Goal: Task Accomplishment & Management: Manage account settings

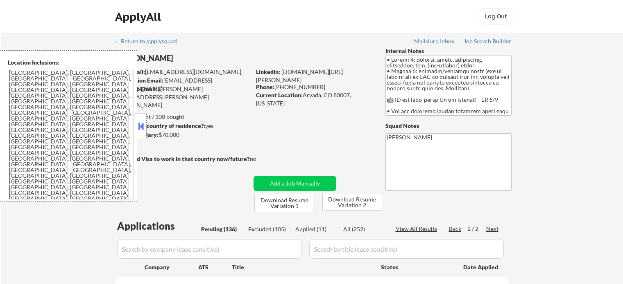
select select ""pending""
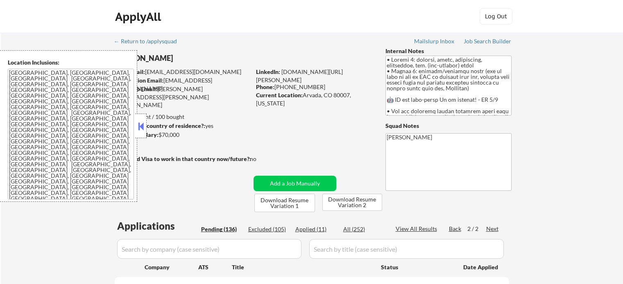
select select ""pending""
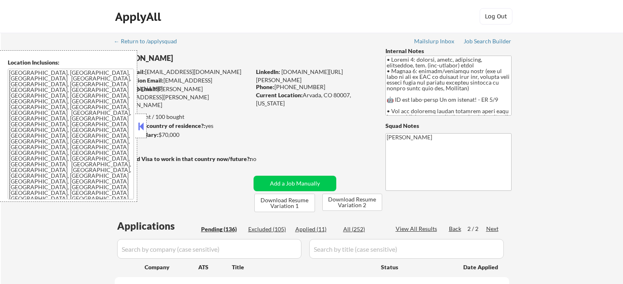
select select ""pending""
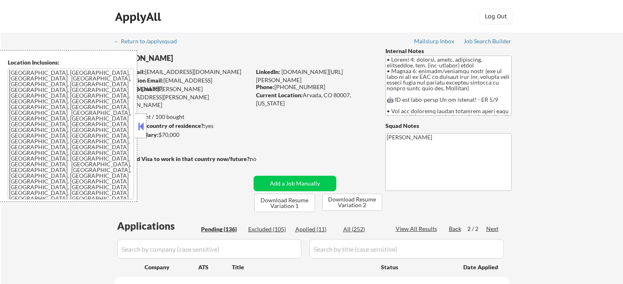
select select ""pending""
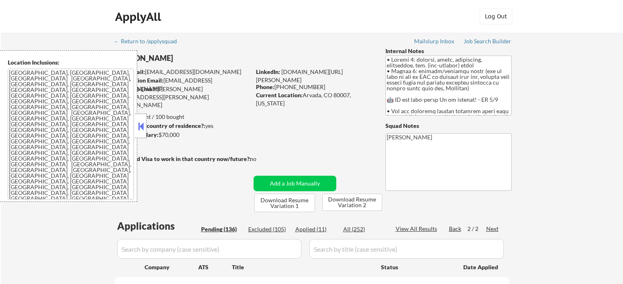
select select ""pending""
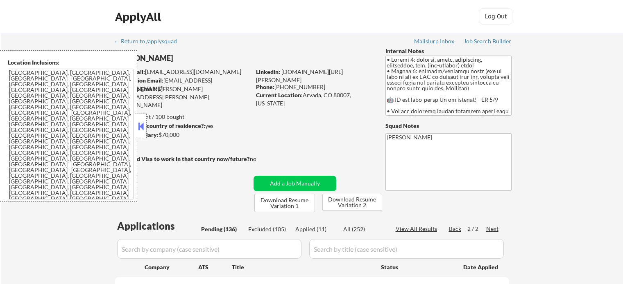
select select ""pending""
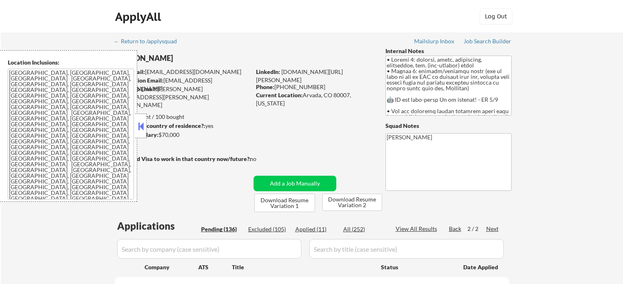
select select ""pending""
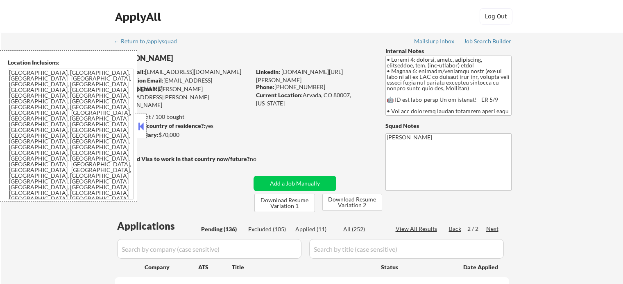
select select ""pending""
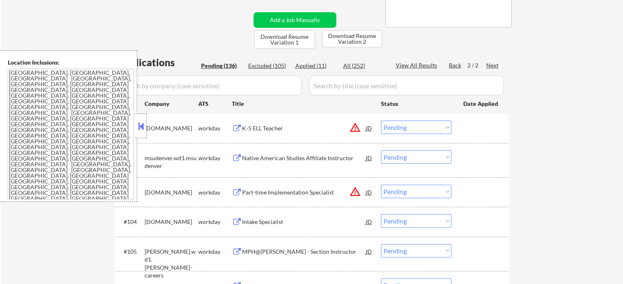
scroll to position [246, 0]
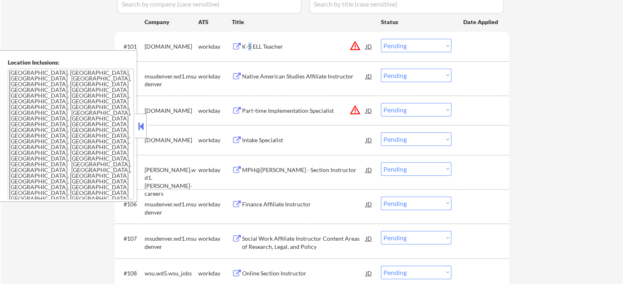
click at [249, 43] on div "K-5 ELL Teacher" at bounding box center [304, 47] width 124 height 8
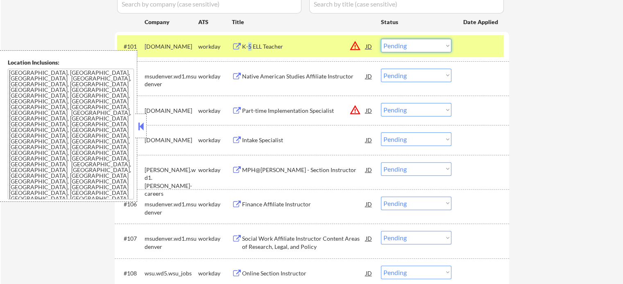
click at [413, 48] on select "Choose an option... Pending Applied Excluded (Questions) Excluded (Expired) Exc…" at bounding box center [416, 46] width 70 height 14
click at [381, 39] on select "Choose an option... Pending Applied Excluded (Questions) Excluded (Expired) Exc…" at bounding box center [416, 46] width 70 height 14
click at [469, 50] on div at bounding box center [481, 46] width 36 height 15
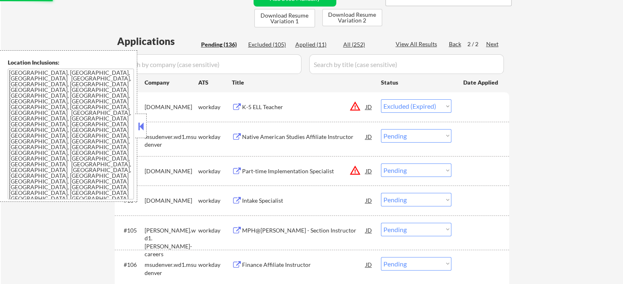
scroll to position [123, 0]
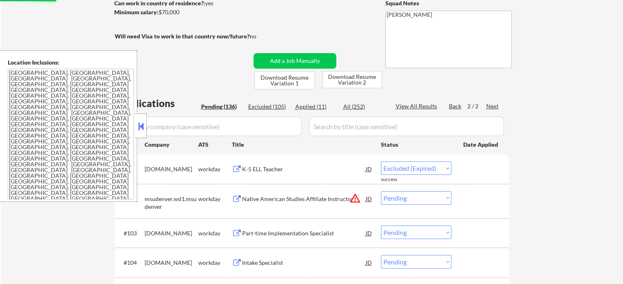
select select ""pending""
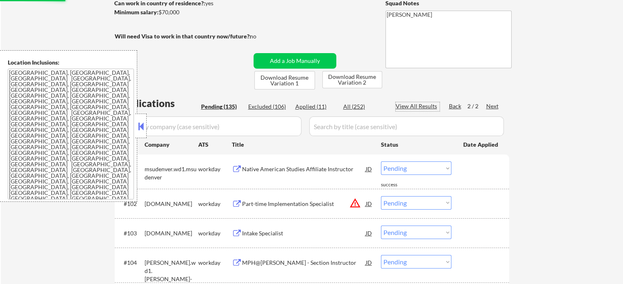
click at [420, 107] on div "View All Results" at bounding box center [417, 106] width 44 height 8
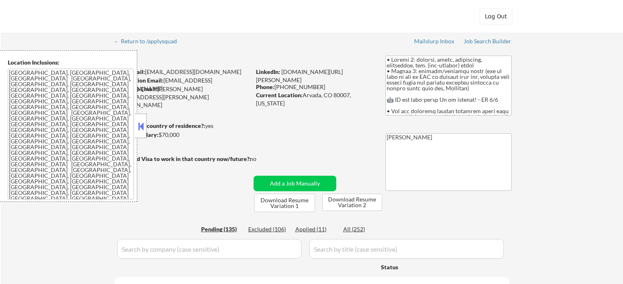
select select ""pending""
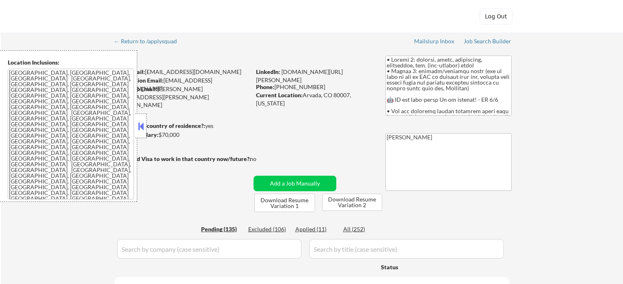
select select ""pending""
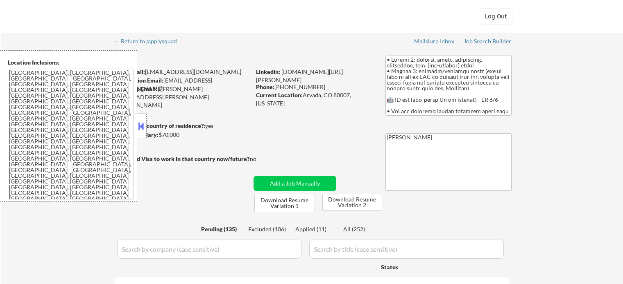
select select ""pending""
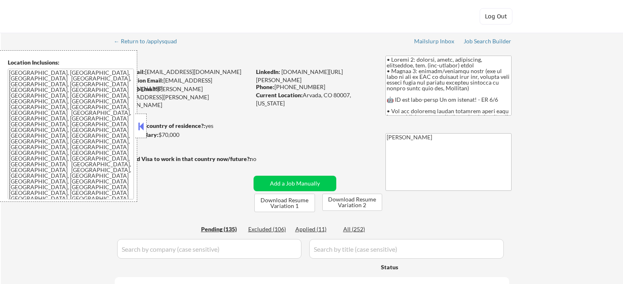
select select ""pending""
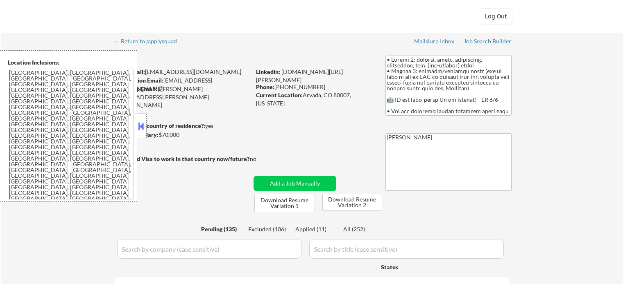
select select ""pending""
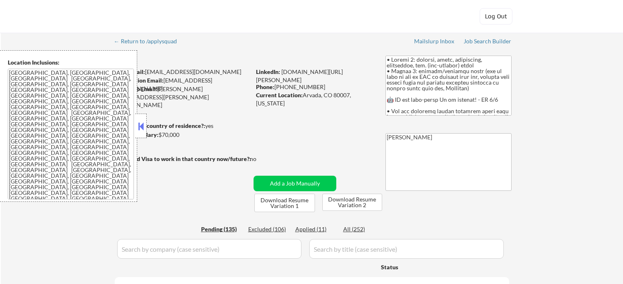
select select ""pending""
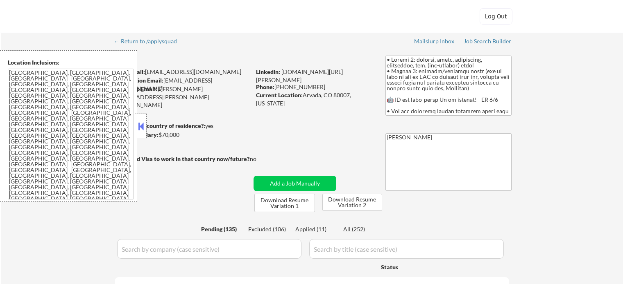
select select ""pending""
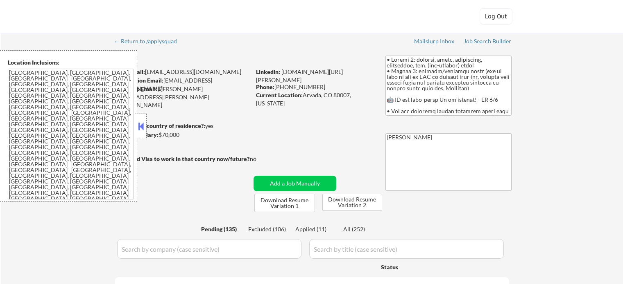
select select ""pending""
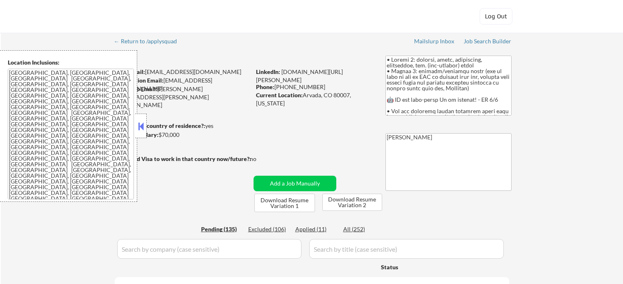
select select ""pending""
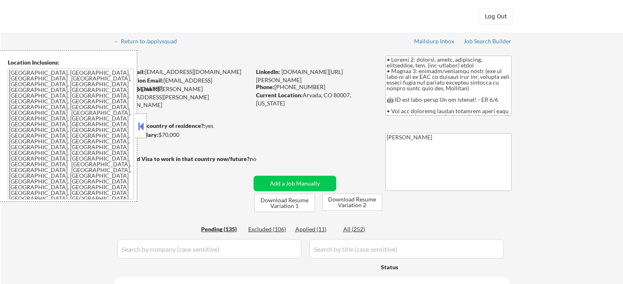
select select ""pending""
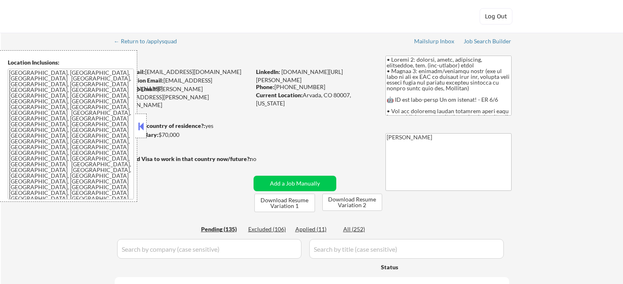
select select ""pending""
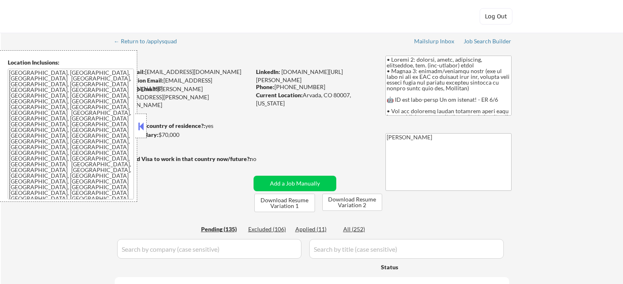
select select ""pending""
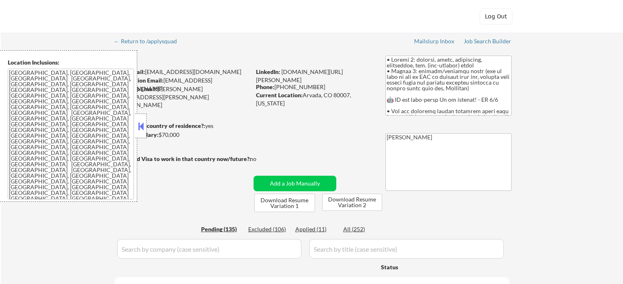
select select ""pending""
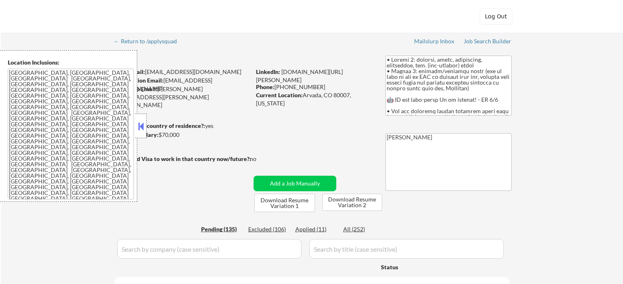
select select ""pending""
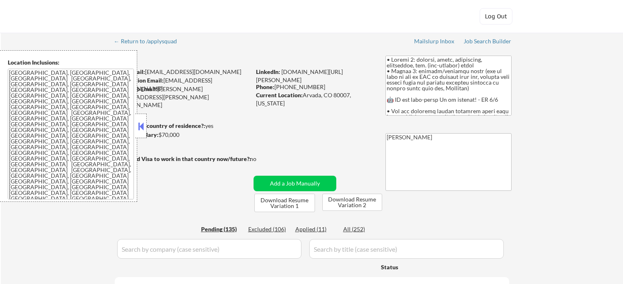
select select ""pending""
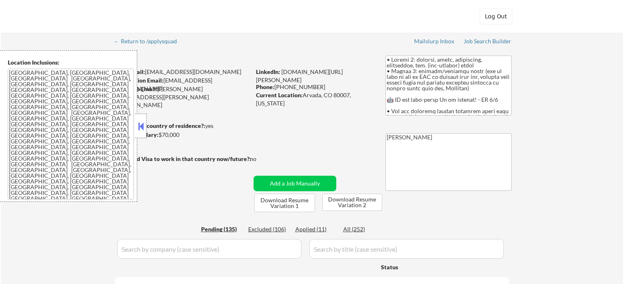
select select ""pending""
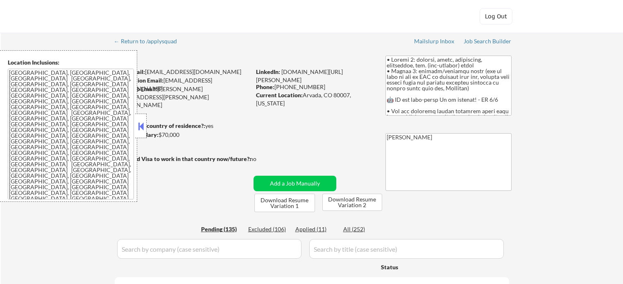
select select ""pending""
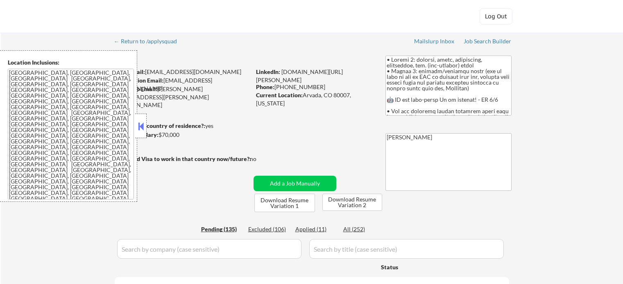
select select ""pending""
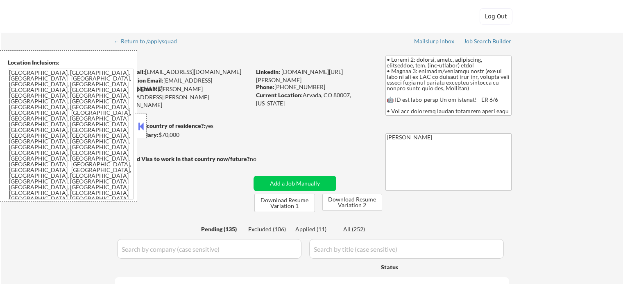
select select ""pending""
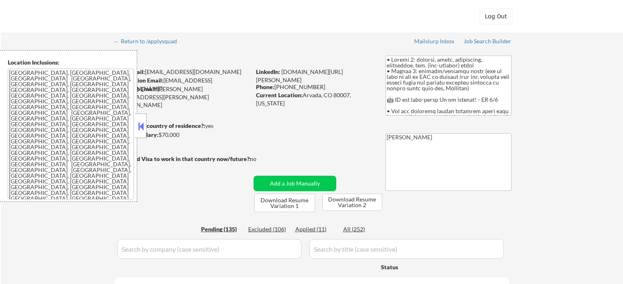
select select ""pending""
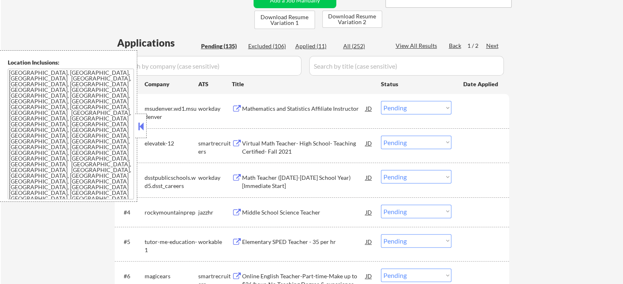
scroll to position [164, 0]
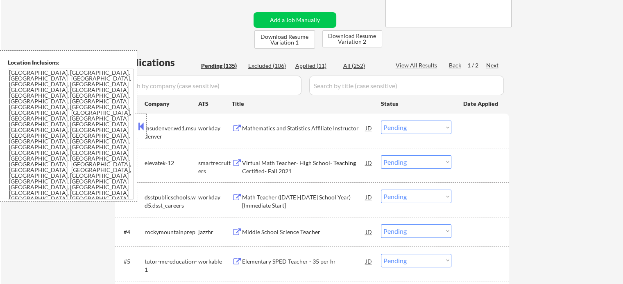
click at [424, 62] on div "View All Results" at bounding box center [417, 65] width 44 height 8
select select ""pending""
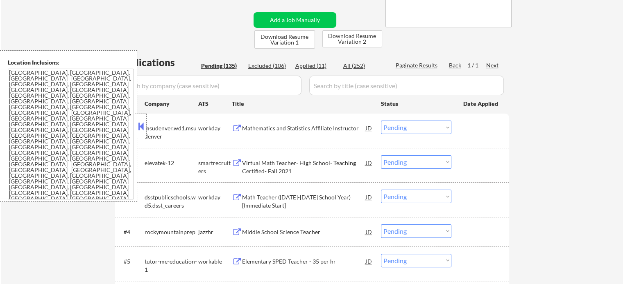
select select ""pending""
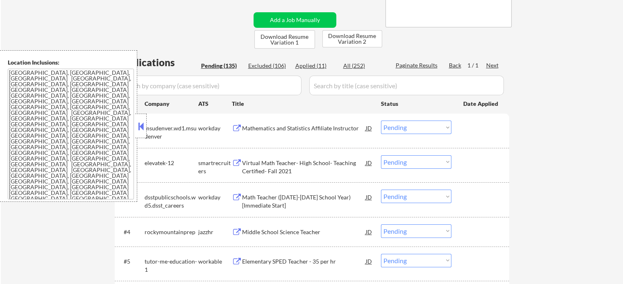
select select ""pending""
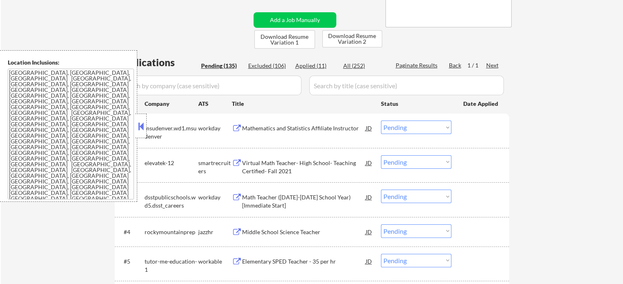
select select ""pending""
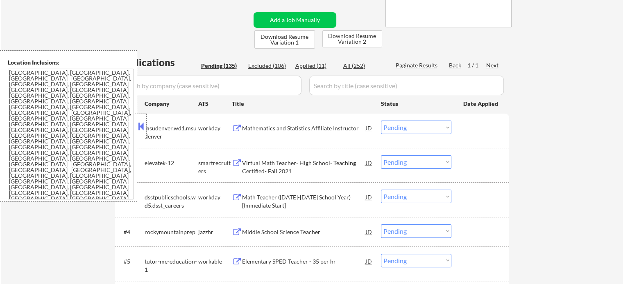
select select ""pending""
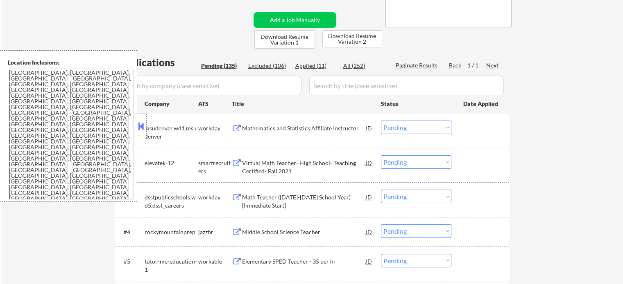
select select ""pending""
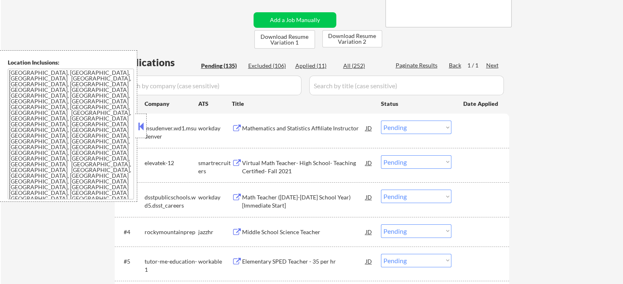
select select ""pending""
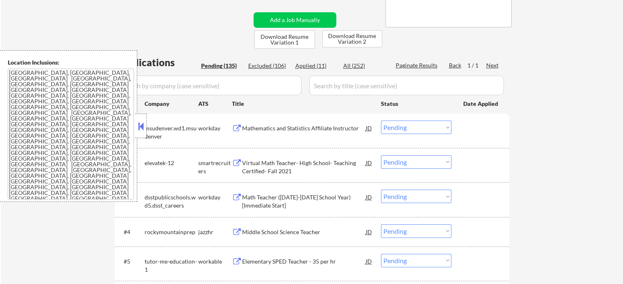
select select ""pending""
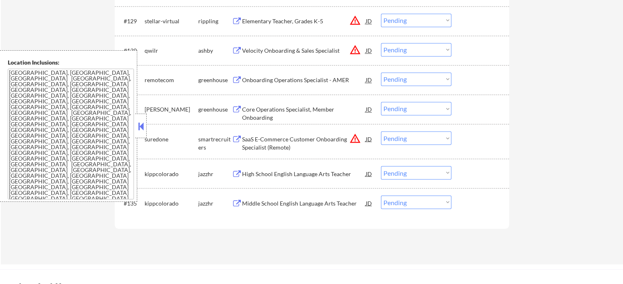
scroll to position [4532, 0]
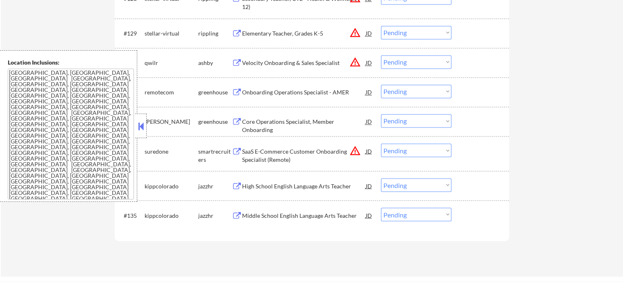
click at [141, 128] on button at bounding box center [140, 126] width 9 height 12
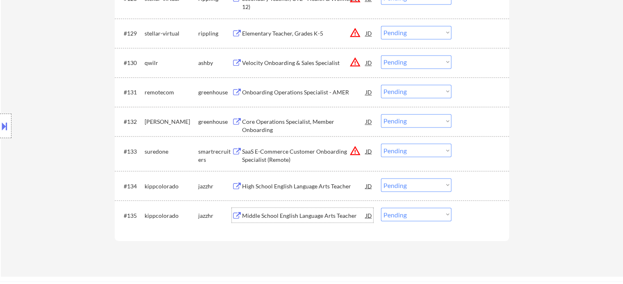
click at [271, 216] on div "Middle School English Language Arts Teacher" at bounding box center [304, 216] width 124 height 8
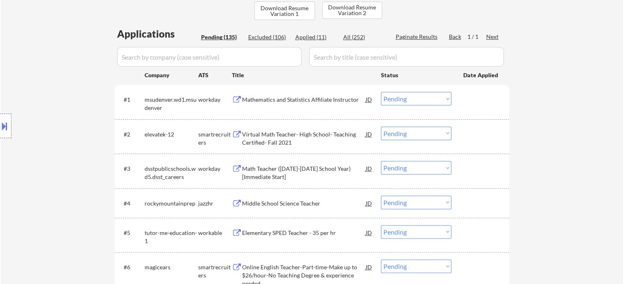
scroll to position [123, 0]
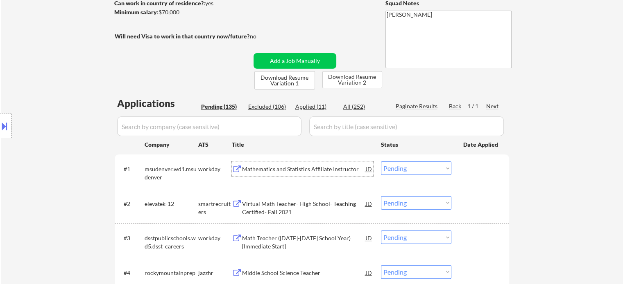
click at [291, 170] on div "Mathematics and Statistics Affiliate Instructor" at bounding box center [304, 169] width 124 height 8
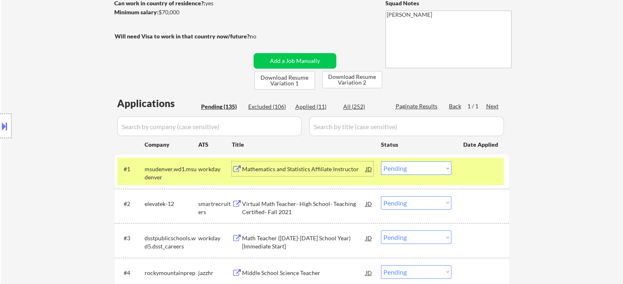
click at [426, 170] on select "Choose an option... Pending Applied Excluded (Questions) Excluded (Expired) Exc…" at bounding box center [416, 169] width 70 height 14
click at [381, 162] on select "Choose an option... Pending Applied Excluded (Questions) Excluded (Expired) Exc…" at bounding box center [416, 169] width 70 height 14
click at [468, 170] on div at bounding box center [481, 169] width 36 height 15
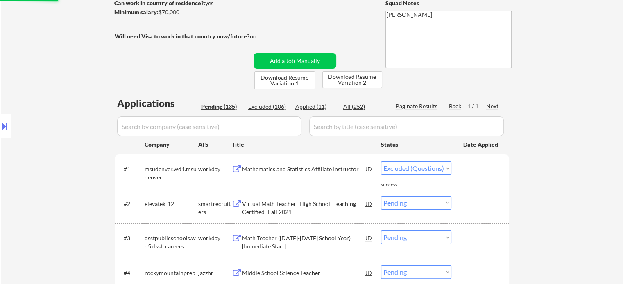
select select ""pending""
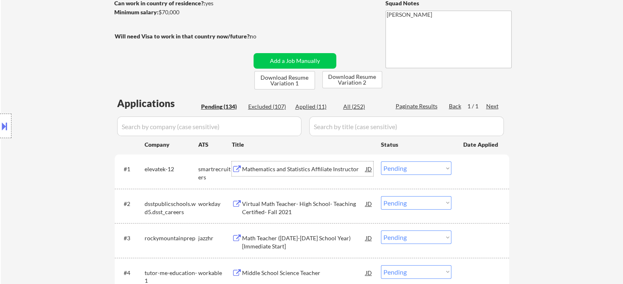
click at [296, 170] on div "Mathematics and Statistics Affiliate Instructor" at bounding box center [304, 169] width 124 height 8
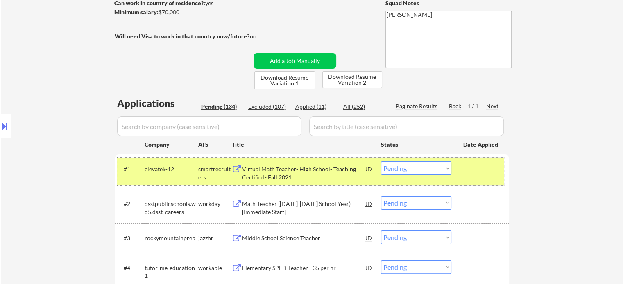
click at [484, 171] on div at bounding box center [481, 169] width 36 height 15
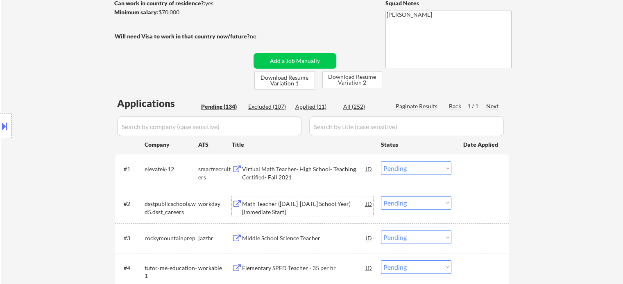
click at [308, 204] on div "Math Teacher (2025-2026 School Year) [Immediate Start]" at bounding box center [304, 208] width 124 height 16
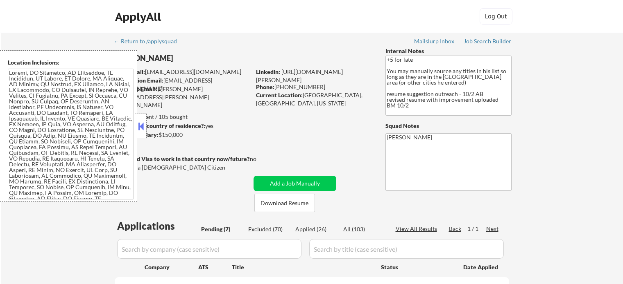
select select ""pending""
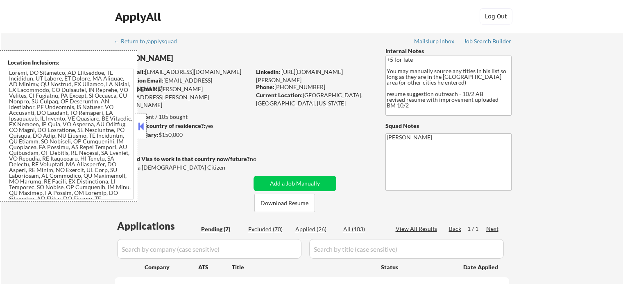
select select ""pending""
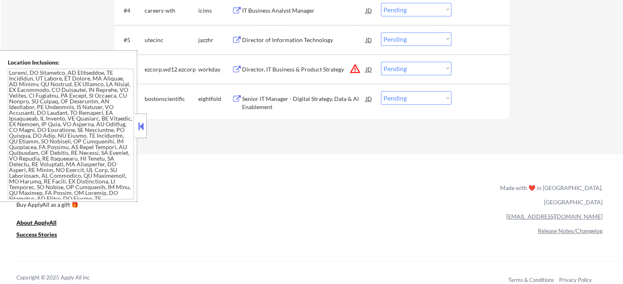
scroll to position [409, 0]
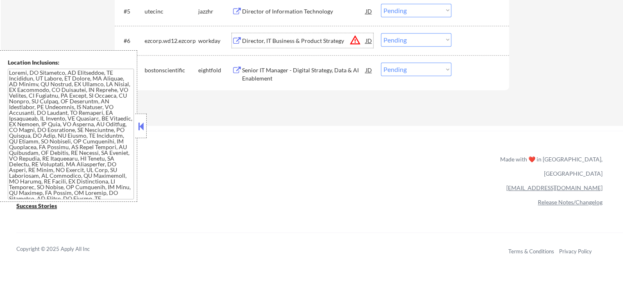
click at [282, 38] on div "Director, IT Business & Product Strategy" at bounding box center [304, 41] width 124 height 8
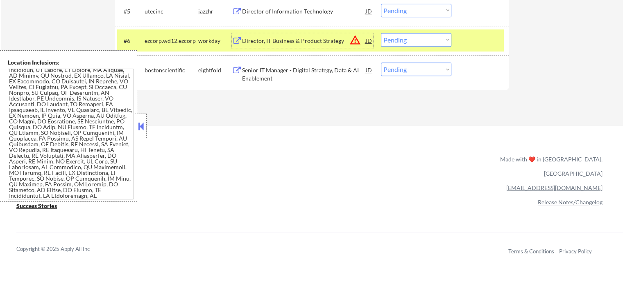
scroll to position [0, 0]
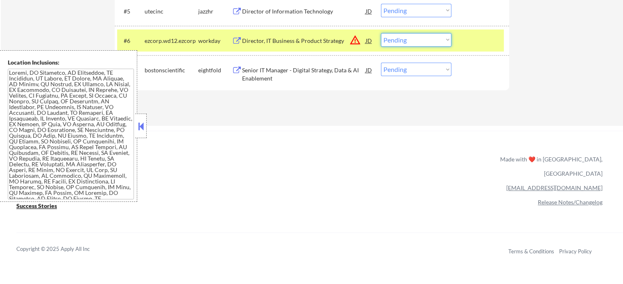
click at [399, 43] on select "Choose an option... Pending Applied Excluded (Questions) Excluded (Expired) Exc…" at bounding box center [416, 40] width 70 height 14
click at [381, 33] on select "Choose an option... Pending Applied Excluded (Questions) Excluded (Expired) Exc…" at bounding box center [416, 40] width 70 height 14
click at [498, 42] on div at bounding box center [481, 40] width 36 height 15
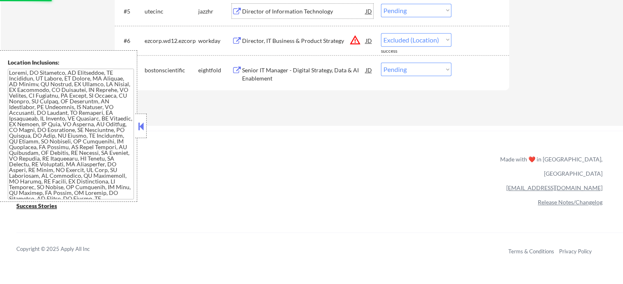
click at [284, 11] on div "Director of Information Technology" at bounding box center [304, 11] width 124 height 8
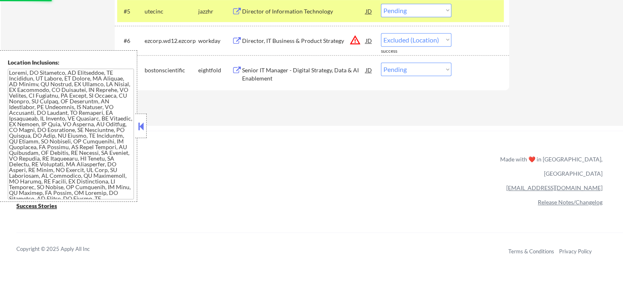
select select ""pending""
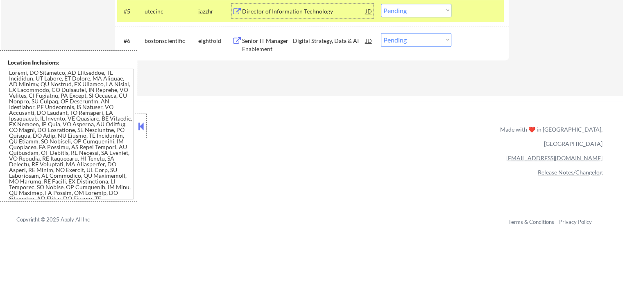
click at [429, 12] on select "Choose an option... Pending Applied Excluded (Questions) Excluded (Expired) Exc…" at bounding box center [416, 11] width 70 height 14
click at [381, 4] on select "Choose an option... Pending Applied Excluded (Questions) Excluded (Expired) Exc…" at bounding box center [416, 11] width 70 height 14
click at [483, 12] on div at bounding box center [481, 11] width 36 height 15
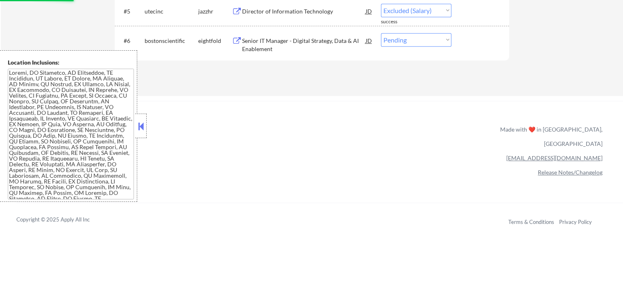
select select ""pending""
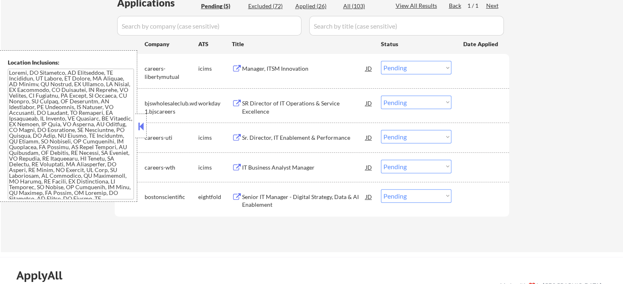
scroll to position [205, 0]
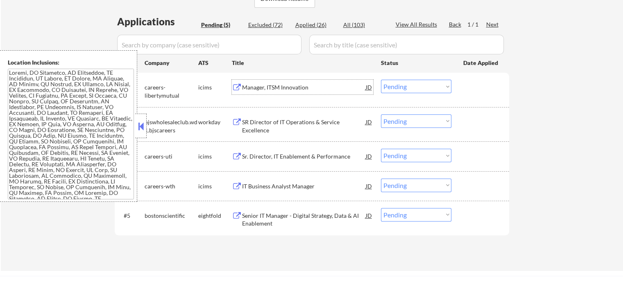
click at [275, 85] on div "Manager, ITSM Innovation" at bounding box center [304, 88] width 124 height 8
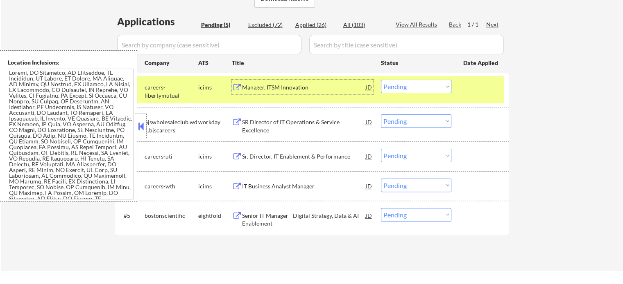
click at [406, 79] on div "#1 careers-libertymutual icims Manager, ITSM Innovation JD Choose an option... …" at bounding box center [310, 89] width 386 height 27
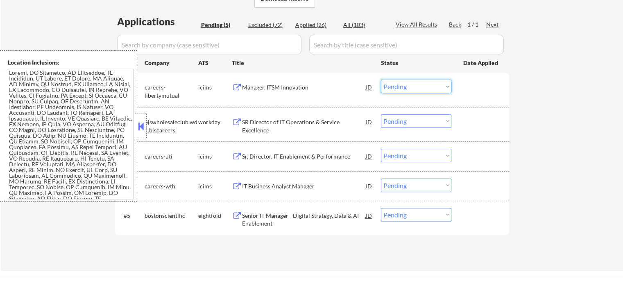
click at [406, 86] on select "Choose an option... Pending Applied Excluded (Questions) Excluded (Expired) Exc…" at bounding box center [416, 87] width 70 height 14
click at [381, 80] on select "Choose an option... Pending Applied Excluded (Questions) Excluded (Expired) Exc…" at bounding box center [416, 87] width 70 height 14
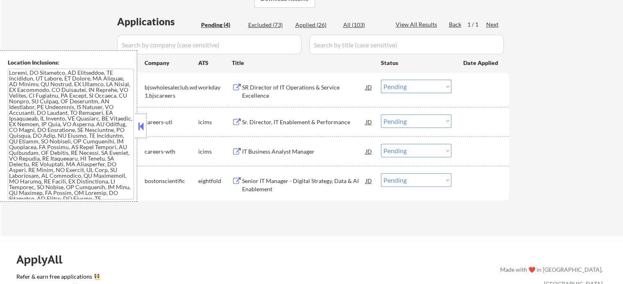
click at [301, 80] on div "SR Director of IT Operations & Service Excellence" at bounding box center [304, 87] width 124 height 15
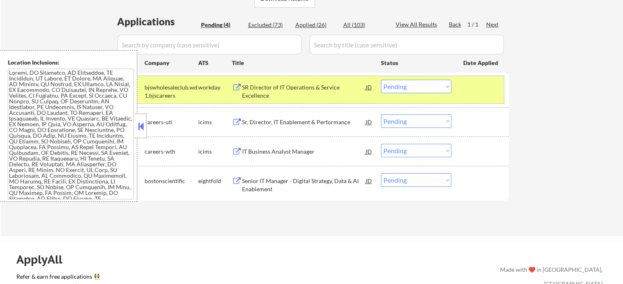
click at [472, 91] on div at bounding box center [481, 87] width 36 height 15
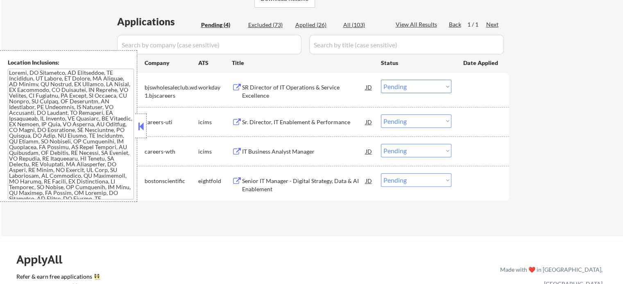
click at [302, 89] on div "SR Director of IT Operations & Service Excellence" at bounding box center [304, 92] width 124 height 16
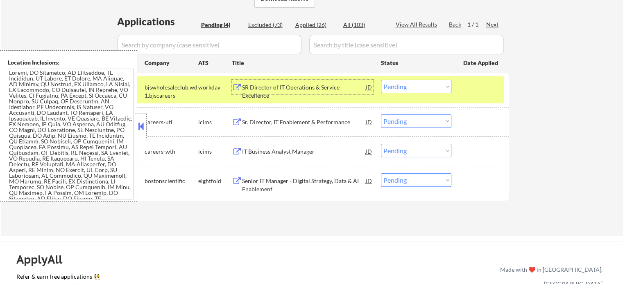
click at [412, 84] on select "Choose an option... Pending Applied Excluded (Questions) Excluded (Expired) Exc…" at bounding box center [416, 87] width 70 height 14
click at [381, 80] on select "Choose an option... Pending Applied Excluded (Questions) Excluded (Expired) Exc…" at bounding box center [416, 87] width 70 height 14
click at [484, 96] on div "#1 bjswholesaleclub.wd1.bjscareers workday SR Director of IT Operations & Servi…" at bounding box center [310, 89] width 386 height 27
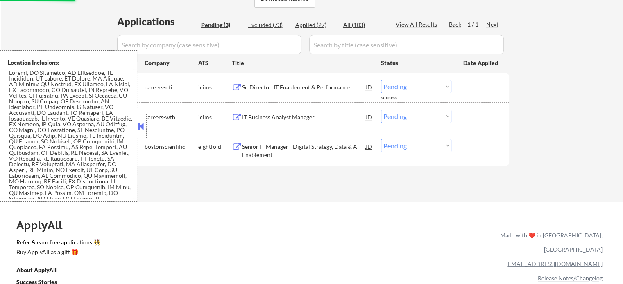
click at [301, 90] on div "Sr. Director, IT Enablement & Performance" at bounding box center [304, 88] width 124 height 8
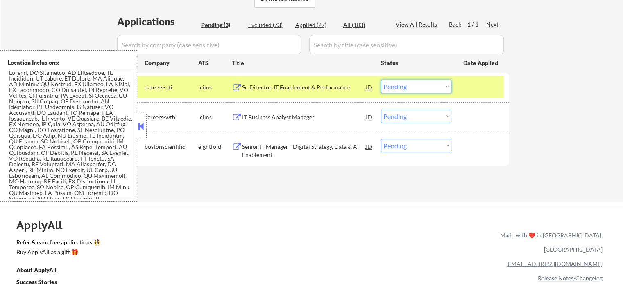
click at [398, 84] on select "Choose an option... Pending Applied Excluded (Questions) Excluded (Expired) Exc…" at bounding box center [416, 87] width 70 height 14
click at [381, 80] on select "Choose an option... Pending Applied Excluded (Questions) Excluded (Expired) Exc…" at bounding box center [416, 87] width 70 height 14
click at [479, 85] on div at bounding box center [481, 87] width 36 height 15
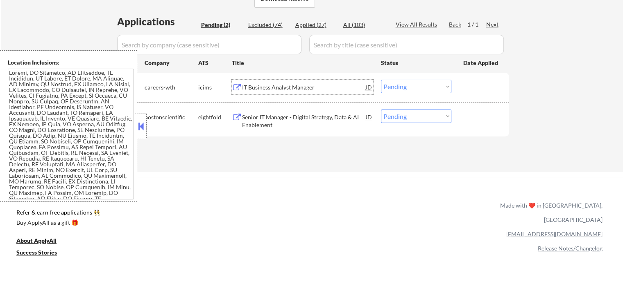
click at [291, 89] on div "IT Business Analyst Manager" at bounding box center [304, 88] width 124 height 8
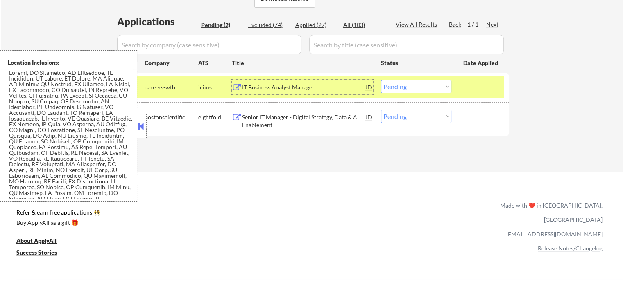
click at [392, 86] on select "Choose an option... Pending Applied Excluded (Questions) Excluded (Expired) Exc…" at bounding box center [416, 87] width 70 height 14
click at [381, 80] on select "Choose an option... Pending Applied Excluded (Questions) Excluded (Expired) Exc…" at bounding box center [416, 87] width 70 height 14
click at [471, 89] on div at bounding box center [481, 87] width 36 height 15
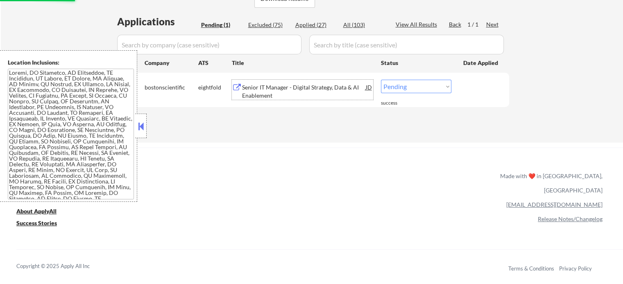
click at [309, 93] on div "Senior IT Manager - Digital Strategy, Data & AI Enablement" at bounding box center [304, 92] width 124 height 16
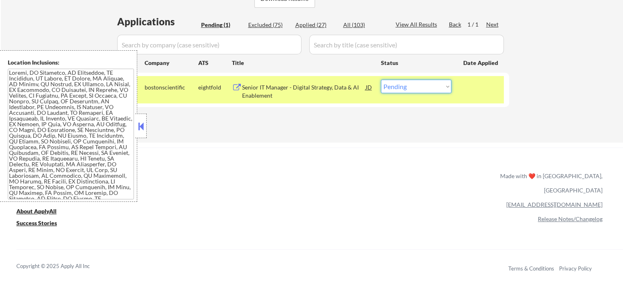
click at [414, 89] on select "Choose an option... Pending Applied Excluded (Questions) Excluded (Expired) Exc…" at bounding box center [416, 87] width 70 height 14
select select ""applied""
click at [381, 80] on select "Choose an option... Pending Applied Excluded (Questions) Excluded (Expired) Exc…" at bounding box center [416, 87] width 70 height 14
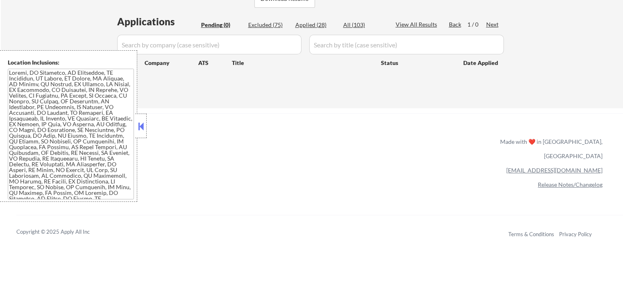
scroll to position [164, 0]
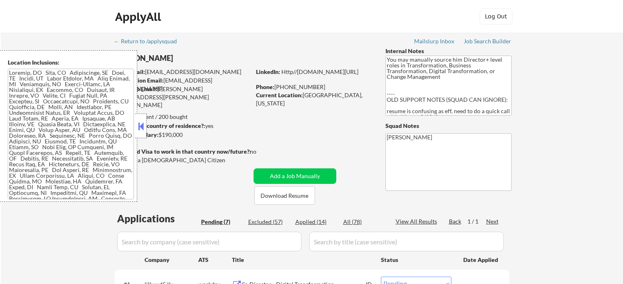
select select ""pending""
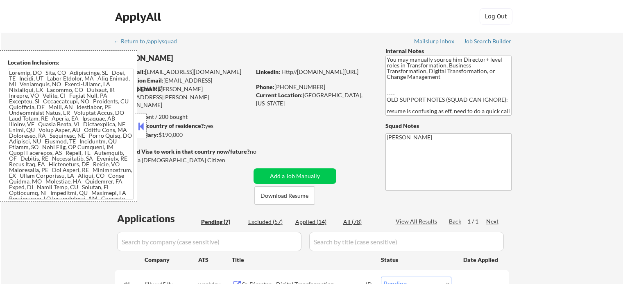
select select ""pending""
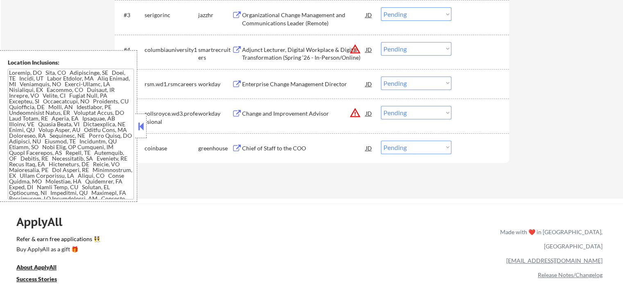
scroll to position [246, 0]
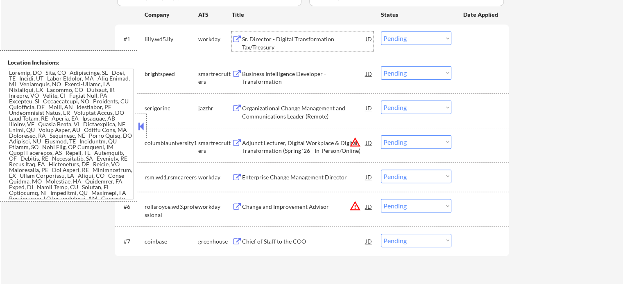
click at [262, 45] on div "Sr. Director - Digital Transformation Tax/Treasury" at bounding box center [304, 43] width 124 height 16
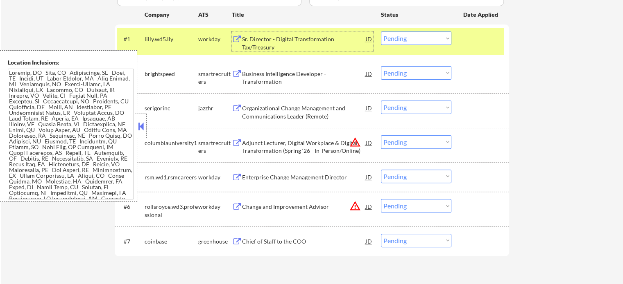
click at [481, 45] on div at bounding box center [481, 39] width 36 height 15
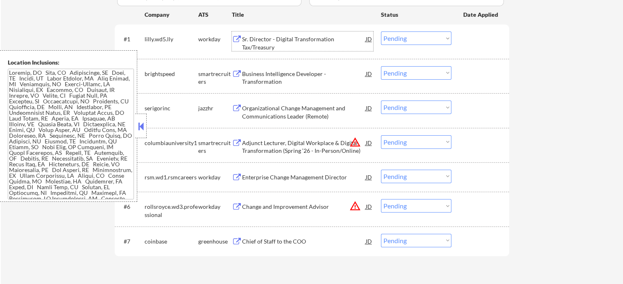
click at [315, 39] on div "Sr. Director - Digital Transformation Tax/Treasury" at bounding box center [304, 43] width 124 height 16
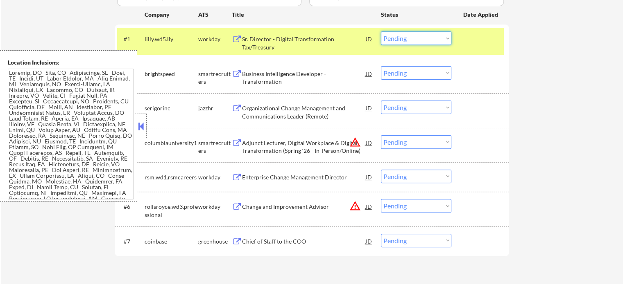
click at [409, 35] on select "Choose an option... Pending Applied Excluded (Questions) Excluded (Expired) Exc…" at bounding box center [416, 39] width 70 height 14
click at [381, 32] on select "Choose an option... Pending Applied Excluded (Questions) Excluded (Expired) Exc…" at bounding box center [416, 39] width 70 height 14
click at [475, 39] on div at bounding box center [481, 39] width 36 height 15
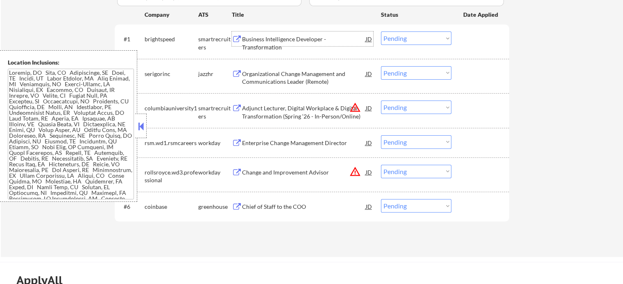
click at [298, 36] on div "Business Intelligence Developer - Transformation" at bounding box center [304, 43] width 124 height 16
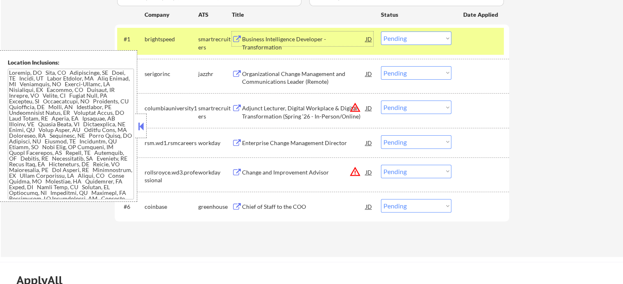
click at [399, 42] on select "Choose an option... Pending Applied Excluded (Questions) Excluded (Expired) Exc…" at bounding box center [416, 39] width 70 height 14
click at [381, 32] on select "Choose an option... Pending Applied Excluded (Questions) Excluded (Expired) Exc…" at bounding box center [416, 39] width 70 height 14
click at [480, 50] on div "#1 brightspeed smartrecruiters Business Intelligence Developer - Transformation…" at bounding box center [310, 41] width 386 height 27
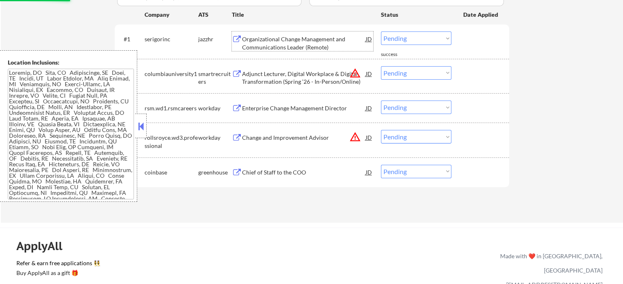
click at [296, 42] on div "Organizational Change Management and Communications Leader (Remote)" at bounding box center [304, 43] width 124 height 16
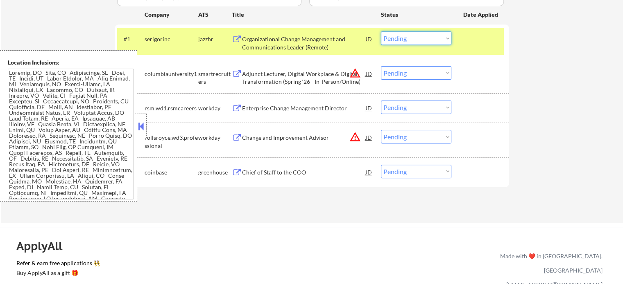
click at [415, 40] on select "Choose an option... Pending Applied Excluded (Questions) Excluded (Expired) Exc…" at bounding box center [416, 39] width 70 height 14
click at [381, 32] on select "Choose an option... Pending Applied Excluded (Questions) Excluded (Expired) Exc…" at bounding box center [416, 39] width 70 height 14
click at [478, 42] on div at bounding box center [481, 39] width 36 height 15
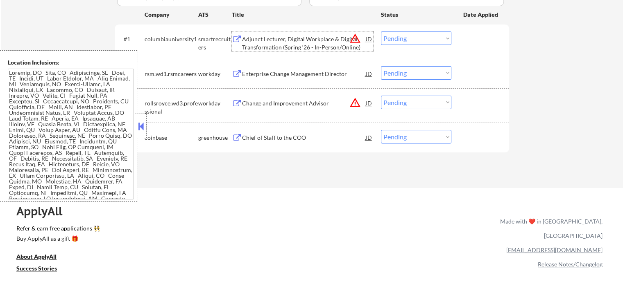
click at [309, 42] on div "Adjunct Lecturer, Digital Workplace & Digital Transformation (Spring ‘26 - In-P…" at bounding box center [304, 43] width 124 height 16
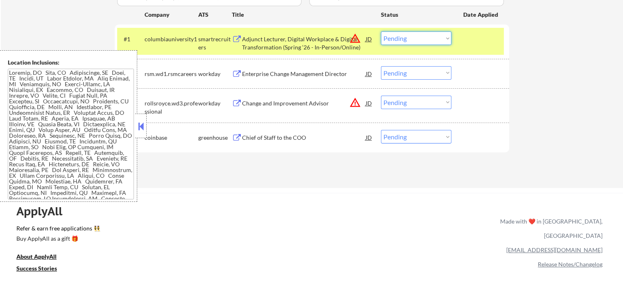
click at [423, 37] on select "Choose an option... Pending Applied Excluded (Questions) Excluded (Expired) Exc…" at bounding box center [416, 39] width 70 height 14
click at [381, 32] on select "Choose an option... Pending Applied Excluded (Questions) Excluded (Expired) Exc…" at bounding box center [416, 39] width 70 height 14
click at [491, 29] on div "#1 columbiauniversity1 smartrecruiters Adjunct Lecturer, Digital Workplace & Di…" at bounding box center [310, 41] width 386 height 27
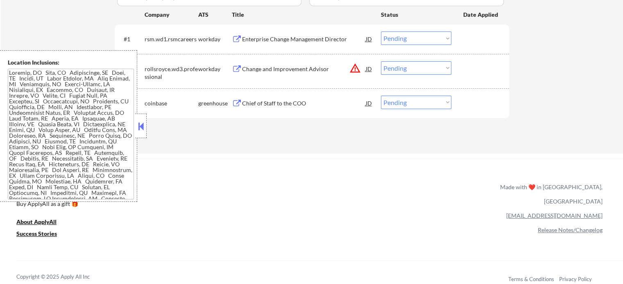
click at [309, 41] on div "Enterprise Change Management Director" at bounding box center [304, 39] width 124 height 8
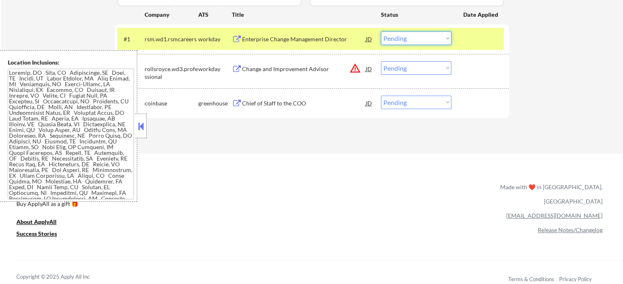
click at [401, 41] on select "Choose an option... Pending Applied Excluded (Questions) Excluded (Expired) Exc…" at bounding box center [416, 39] width 70 height 14
click at [381, 32] on select "Choose an option... Pending Applied Excluded (Questions) Excluded (Expired) Exc…" at bounding box center [416, 39] width 70 height 14
click at [467, 42] on div at bounding box center [481, 39] width 36 height 15
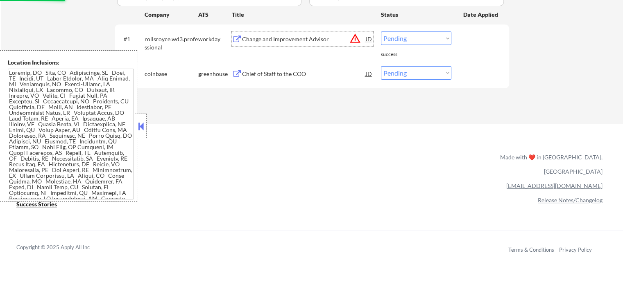
click at [283, 43] on div "Change and Improvement Advisor" at bounding box center [304, 39] width 124 height 8
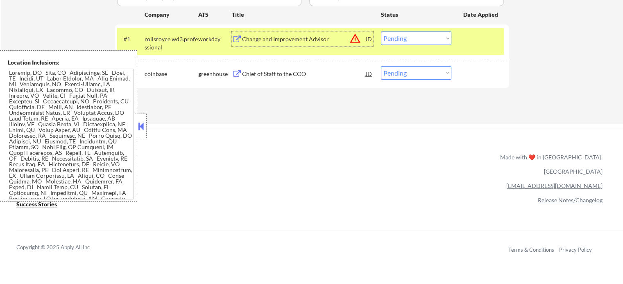
click at [413, 39] on select "Choose an option... Pending Applied Excluded (Questions) Excluded (Expired) Exc…" at bounding box center [416, 39] width 70 height 14
click at [381, 32] on select "Choose an option... Pending Applied Excluded (Questions) Excluded (Expired) Exc…" at bounding box center [416, 39] width 70 height 14
click at [474, 39] on div at bounding box center [481, 39] width 36 height 15
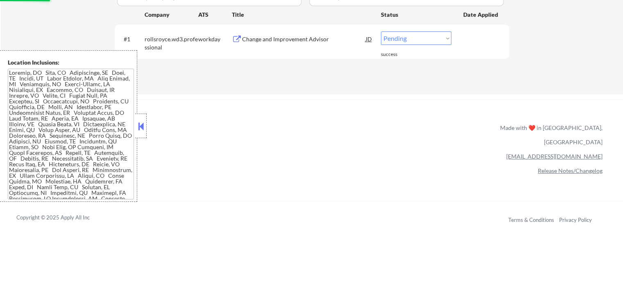
click at [262, 70] on div "Applications Pending (1) Excluded (60) Applied (17) All (78) View All Results B…" at bounding box center [312, 22] width 394 height 113
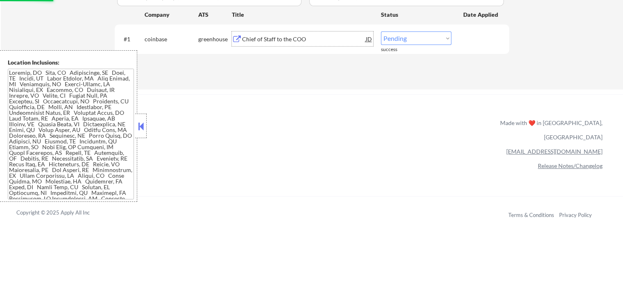
click at [266, 37] on div "Chief of Staff to the COO" at bounding box center [304, 39] width 124 height 8
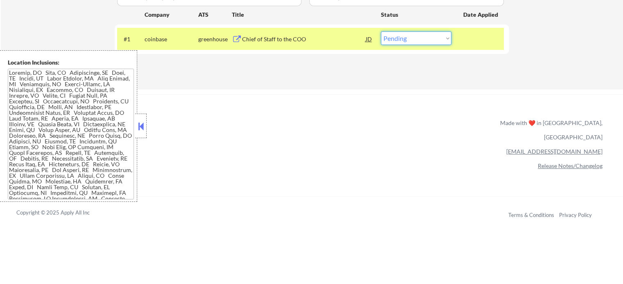
click at [411, 38] on select "Choose an option... Pending Applied Excluded (Questions) Excluded (Expired) Exc…" at bounding box center [416, 39] width 70 height 14
select select ""excluded""
click at [381, 32] on select "Choose an option... Pending Applied Excluded (Questions) Excluded (Expired) Exc…" at bounding box center [416, 39] width 70 height 14
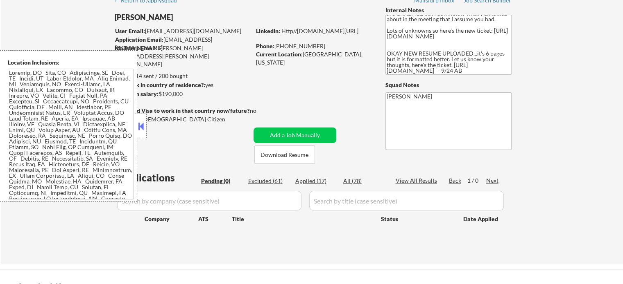
scroll to position [131, 0]
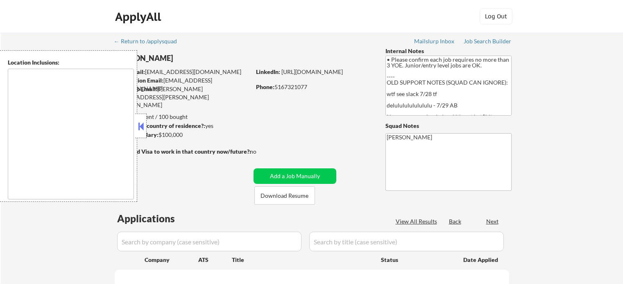
type textarea "[US_STATE], [GEOGRAPHIC_DATA] [GEOGRAPHIC_DATA], [GEOGRAPHIC_DATA] [GEOGRAPHIC_…"
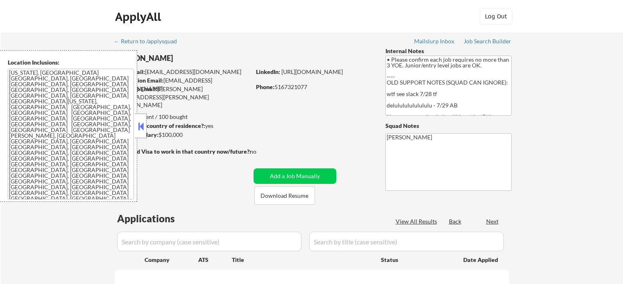
select select ""pending""
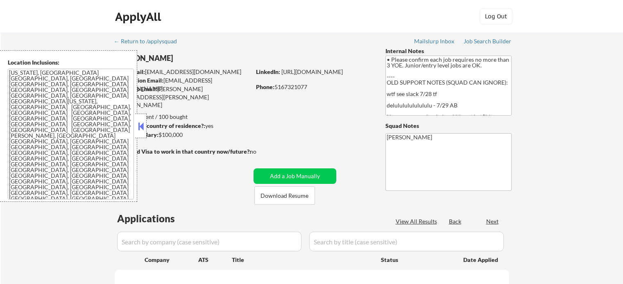
select select ""pending""
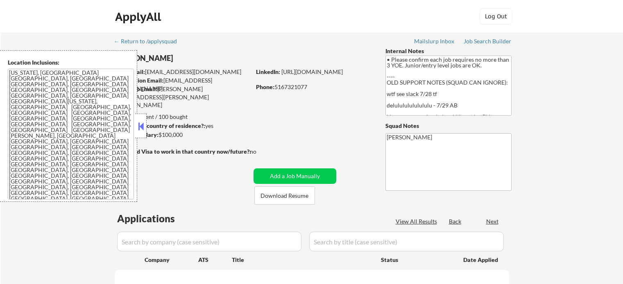
select select ""pending""
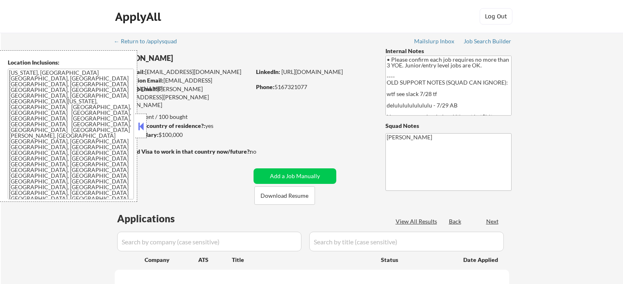
select select ""pending""
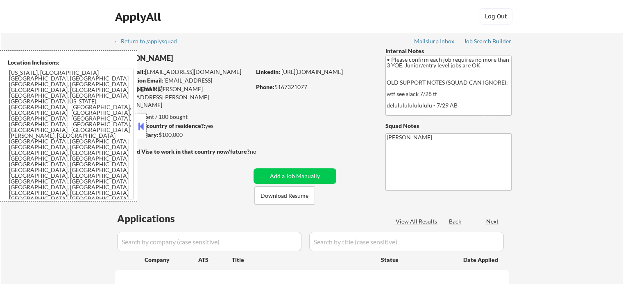
select select ""pending""
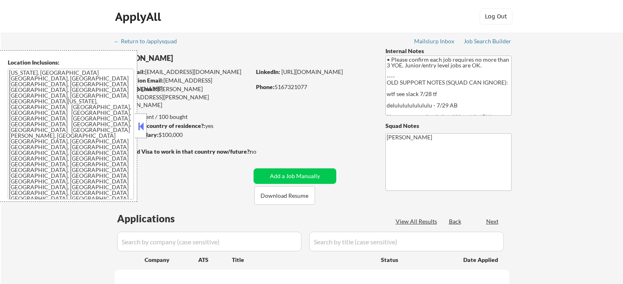
select select ""pending""
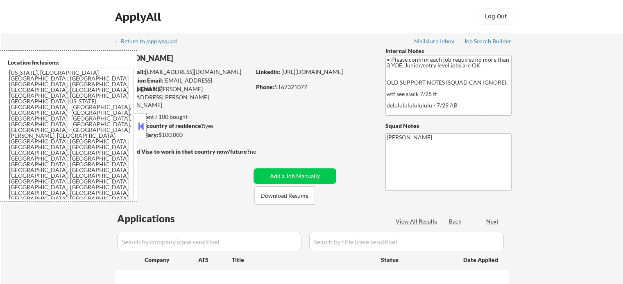
select select ""pending""
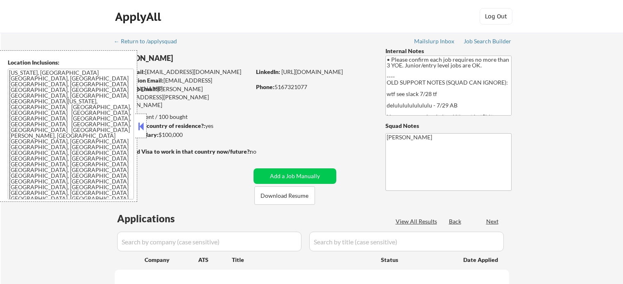
select select ""pending""
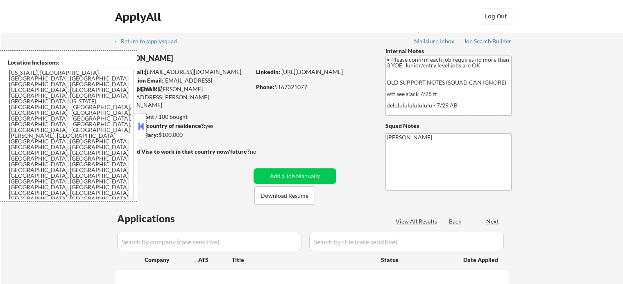
select select ""pending""
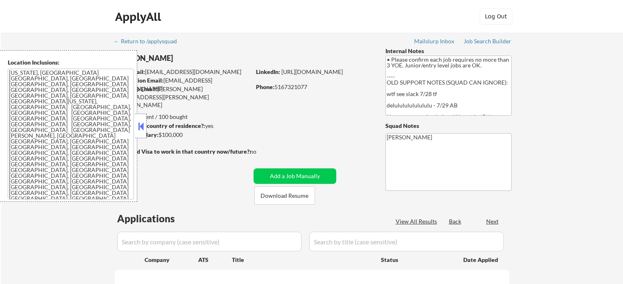
select select ""pending""
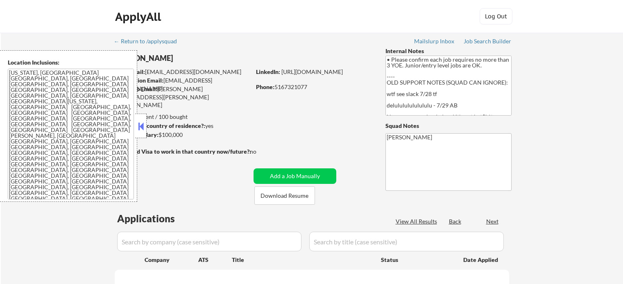
select select ""pending""
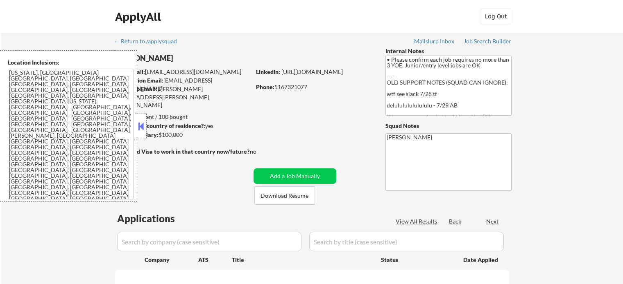
select select ""pending""
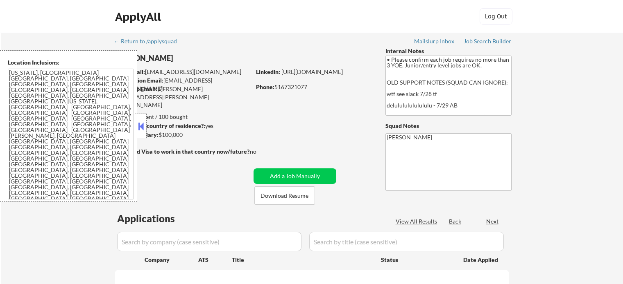
select select ""pending""
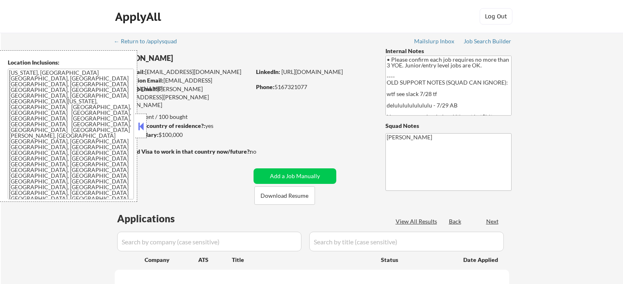
select select ""pending""
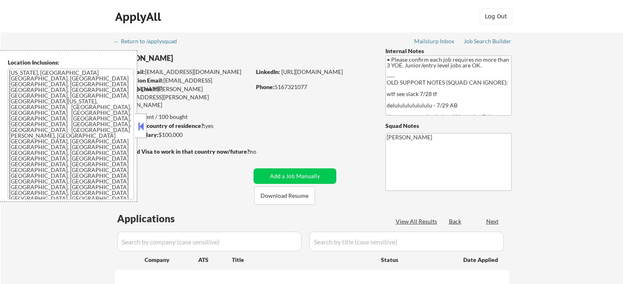
select select ""pending""
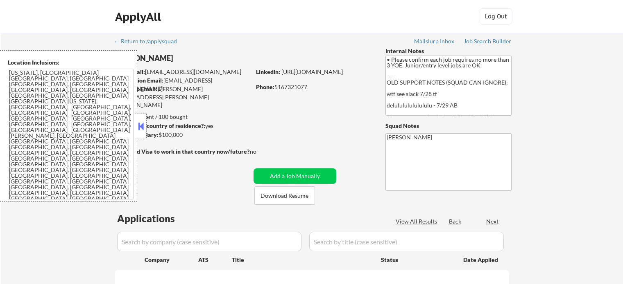
select select ""pending""
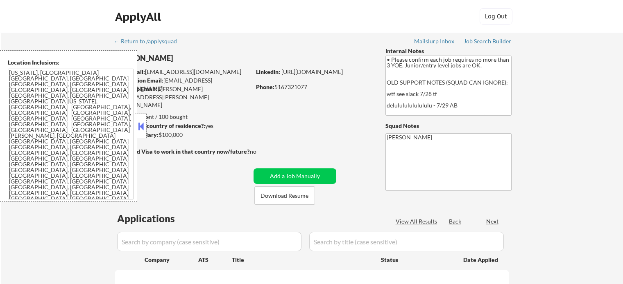
select select ""pending""
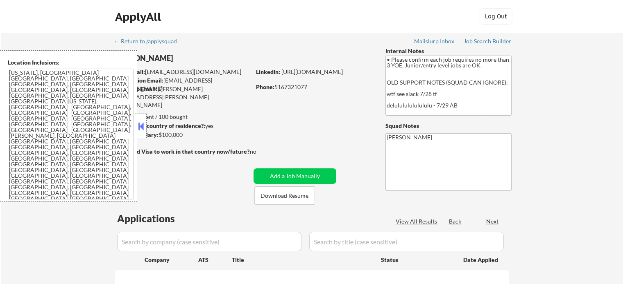
select select ""pending""
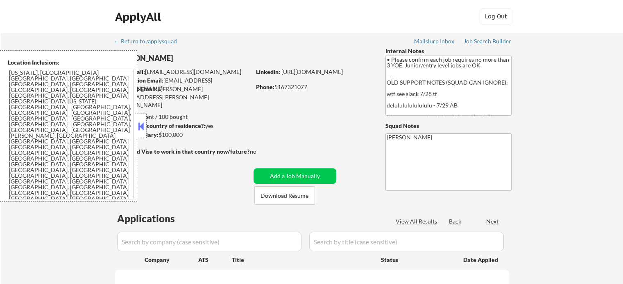
select select ""pending""
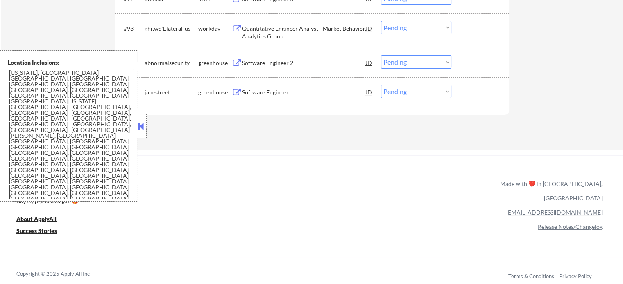
scroll to position [3236, 0]
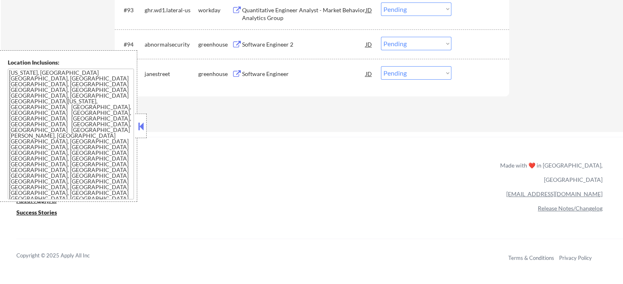
click at [269, 74] on div "Software Engineer" at bounding box center [304, 74] width 124 height 8
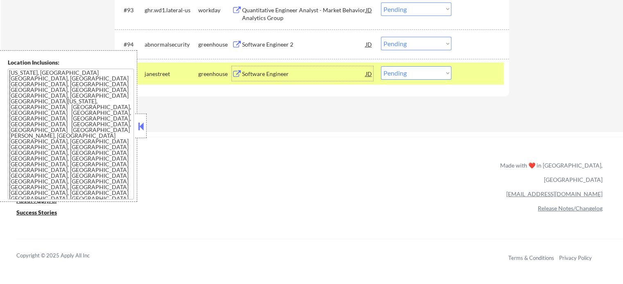
click at [411, 73] on select "Choose an option... Pending Applied Excluded (Questions) Excluded (Expired) Exc…" at bounding box center [416, 73] width 70 height 14
select select ""excluded""
click at [381, 66] on select "Choose an option... Pending Applied Excluded (Questions) Excluded (Expired) Exc…" at bounding box center [416, 73] width 70 height 14
click at [476, 71] on div at bounding box center [481, 73] width 36 height 15
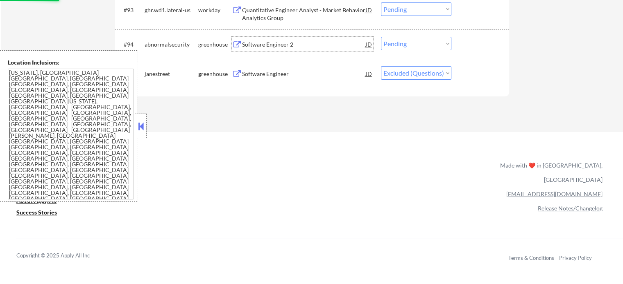
click at [262, 42] on div "Software Engineer 2" at bounding box center [304, 45] width 124 height 8
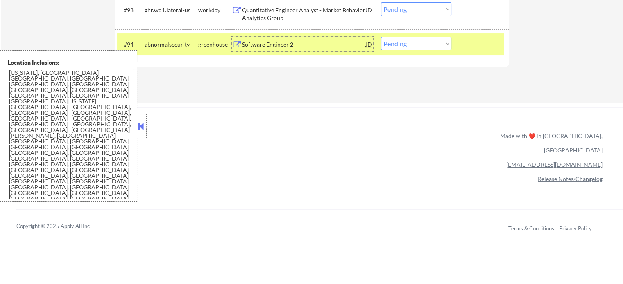
click at [411, 48] on select "Choose an option... Pending Applied Excluded (Questions) Excluded (Expired) Exc…" at bounding box center [416, 44] width 70 height 14
select select ""applied""
click at [381, 37] on select "Choose an option... Pending Applied Excluded (Questions) Excluded (Expired) Exc…" at bounding box center [416, 44] width 70 height 14
click at [486, 45] on div at bounding box center [481, 44] width 36 height 15
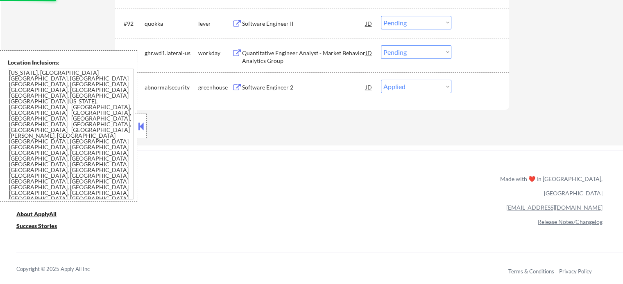
scroll to position [3154, 0]
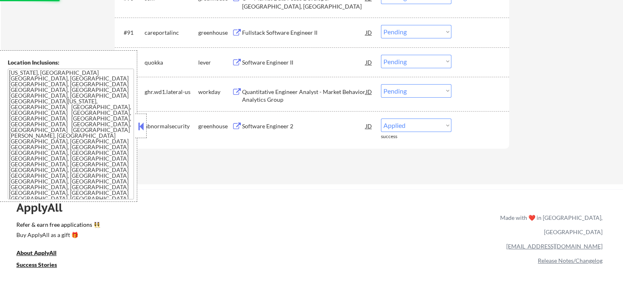
click at [263, 60] on div "Software Engineer II" at bounding box center [304, 63] width 124 height 8
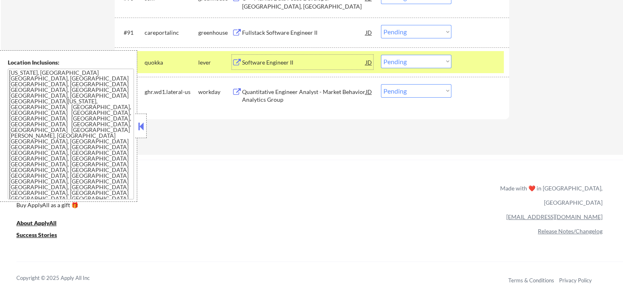
click at [467, 66] on div at bounding box center [481, 62] width 36 height 15
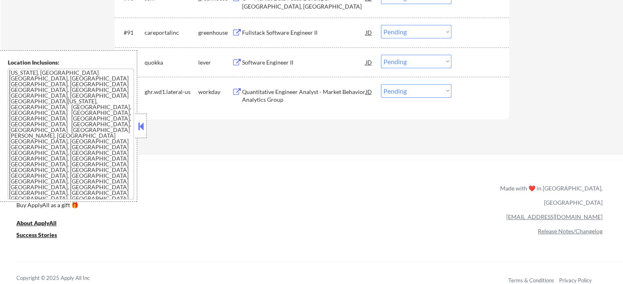
click at [257, 32] on div "Fullstack Software Engineer II" at bounding box center [304, 33] width 124 height 8
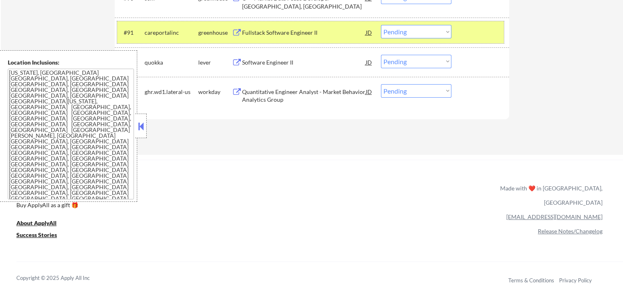
click at [477, 37] on div at bounding box center [481, 32] width 36 height 15
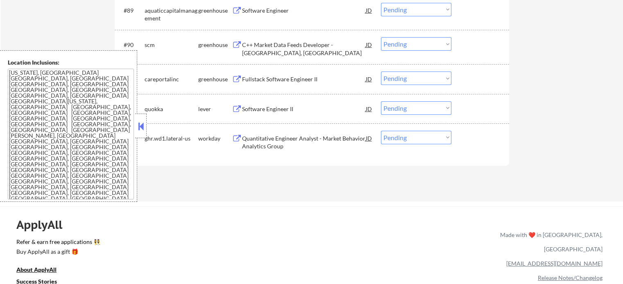
scroll to position [3072, 0]
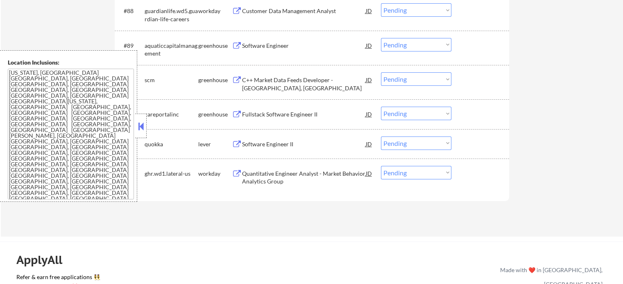
click at [266, 84] on div "C++ Market Data Feeds Developer - [GEOGRAPHIC_DATA], [GEOGRAPHIC_DATA]" at bounding box center [304, 84] width 124 height 16
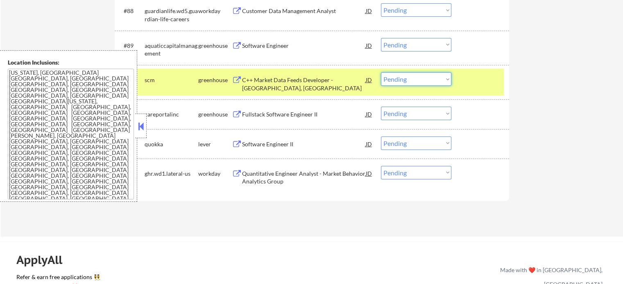
click at [412, 80] on select "Choose an option... Pending Applied Excluded (Questions) Excluded (Expired) Exc…" at bounding box center [416, 79] width 70 height 14
click at [381, 72] on select "Choose an option... Pending Applied Excluded (Questions) Excluded (Expired) Exc…" at bounding box center [416, 79] width 70 height 14
click at [470, 85] on div at bounding box center [481, 79] width 36 height 15
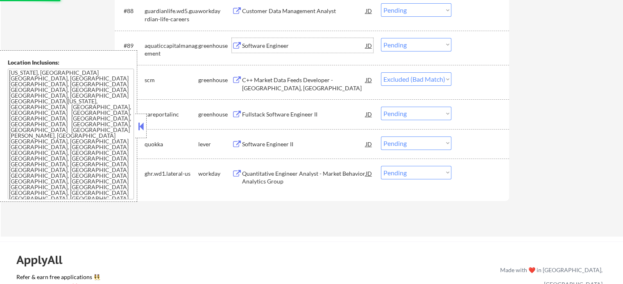
click at [269, 40] on div "Software Engineer" at bounding box center [304, 45] width 124 height 15
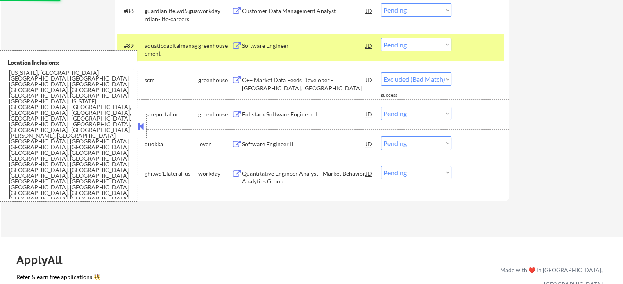
select select ""pending""
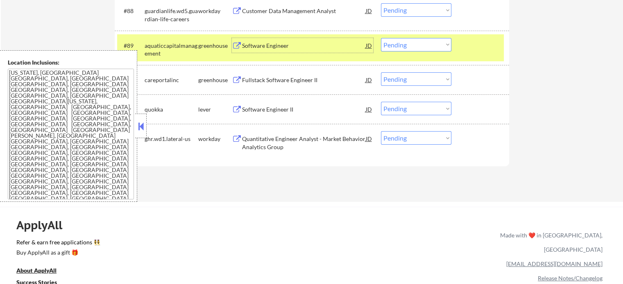
click at [416, 45] on select "Choose an option... Pending Applied Excluded (Questions) Excluded (Expired) Exc…" at bounding box center [416, 45] width 70 height 14
click at [381, 38] on select "Choose an option... Pending Applied Excluded (Questions) Excluded (Expired) Exc…" at bounding box center [416, 45] width 70 height 14
click at [463, 45] on div at bounding box center [481, 45] width 36 height 15
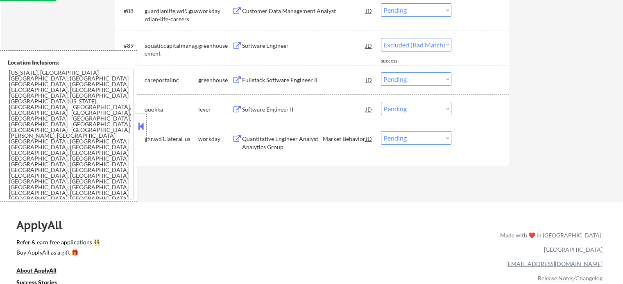
select select ""pending""
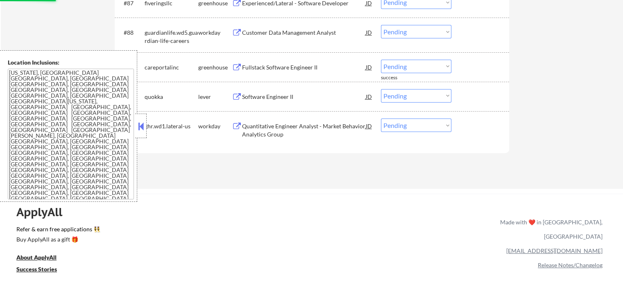
scroll to position [2990, 0]
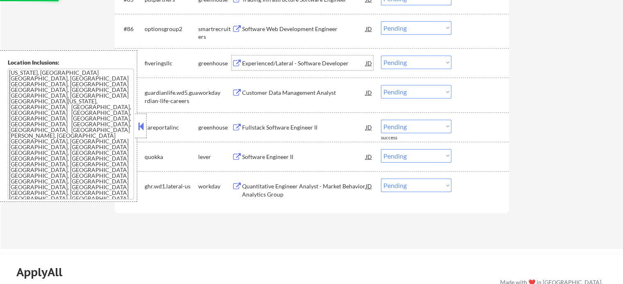
click at [264, 63] on div "Experienced/Lateral - Software Developer" at bounding box center [304, 63] width 124 height 8
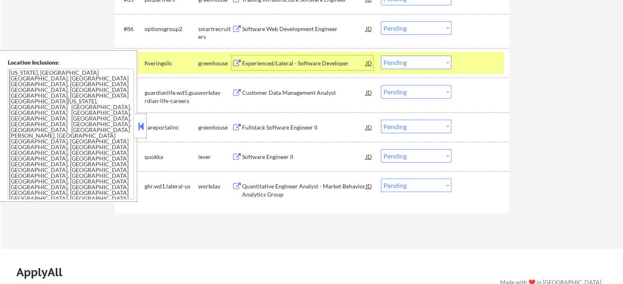
click at [421, 62] on select "Choose an option... Pending Applied Excluded (Questions) Excluded (Expired) Exc…" at bounding box center [416, 63] width 70 height 14
click at [381, 56] on select "Choose an option... Pending Applied Excluded (Questions) Excluded (Expired) Exc…" at bounding box center [416, 63] width 70 height 14
click at [471, 62] on div at bounding box center [481, 63] width 36 height 15
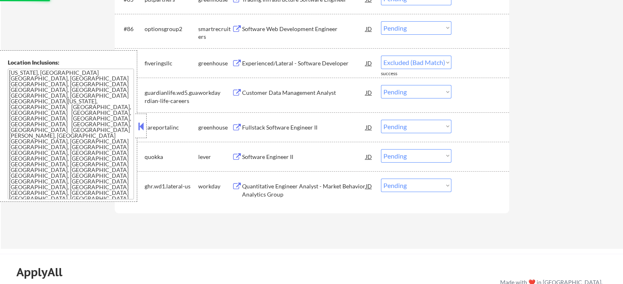
select select ""pending""
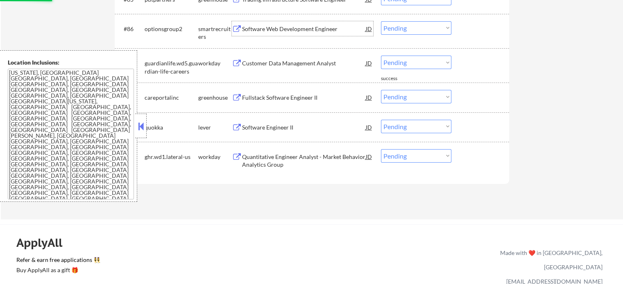
click at [257, 27] on div "Software Web Development Engineer" at bounding box center [304, 29] width 124 height 8
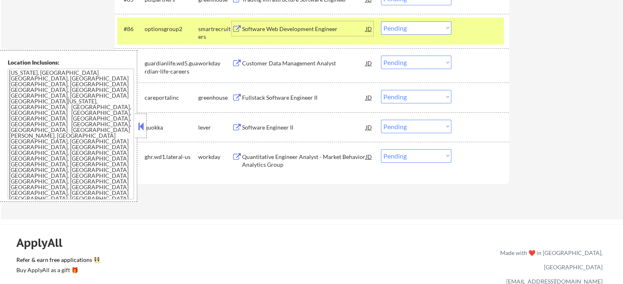
click at [424, 28] on select "Choose an option... Pending Applied Excluded (Questions) Excluded (Expired) Exc…" at bounding box center [416, 28] width 70 height 14
click at [381, 21] on select "Choose an option... Pending Applied Excluded (Questions) Excluded (Expired) Exc…" at bounding box center [416, 28] width 70 height 14
click at [475, 32] on div at bounding box center [481, 28] width 36 height 15
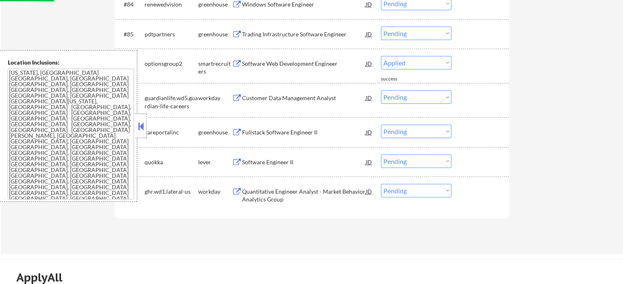
scroll to position [2908, 0]
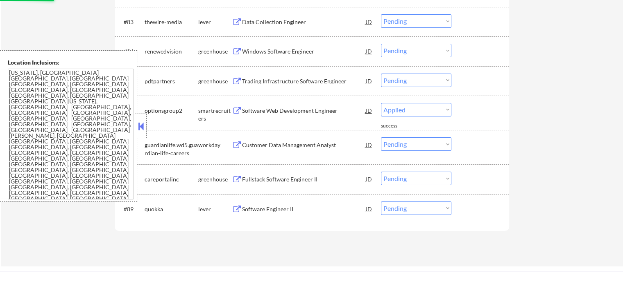
select select ""pending""
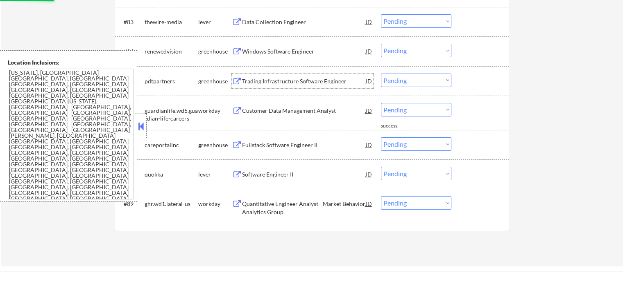
click at [267, 83] on div "Trading Infrastructure Software Engineer" at bounding box center [304, 81] width 124 height 8
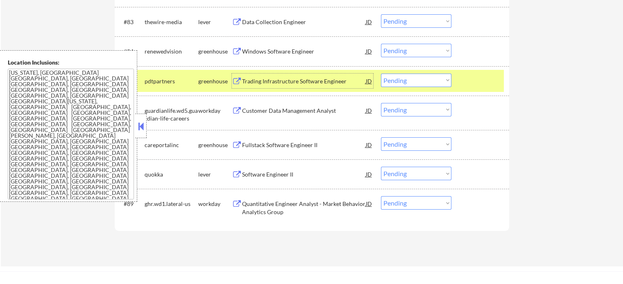
click at [434, 81] on select "Choose an option... Pending Applied Excluded (Questions) Excluded (Expired) Exc…" at bounding box center [416, 81] width 70 height 14
click at [381, 74] on select "Choose an option... Pending Applied Excluded (Questions) Excluded (Expired) Exc…" at bounding box center [416, 81] width 70 height 14
click at [465, 79] on div at bounding box center [481, 81] width 36 height 15
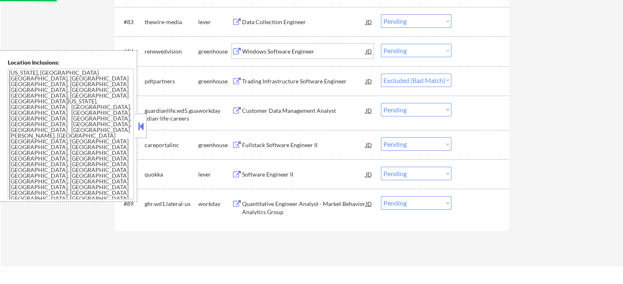
click at [298, 52] on div "Windows Software Engineer" at bounding box center [304, 51] width 124 height 8
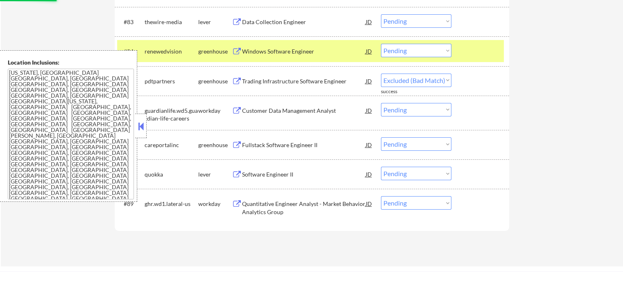
select select ""pending""
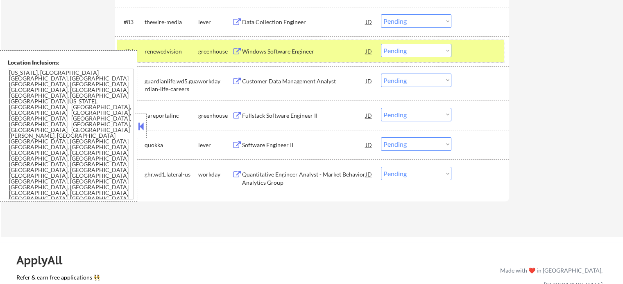
click at [478, 58] on div at bounding box center [481, 51] width 36 height 15
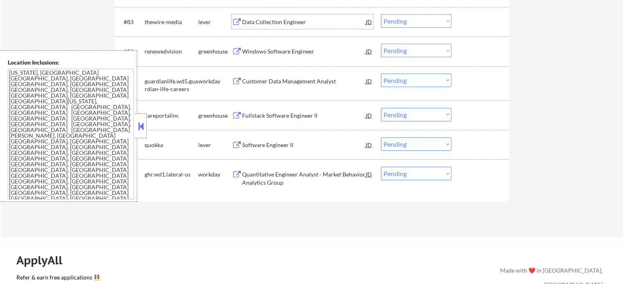
click at [271, 20] on div "Data Collection Engineer" at bounding box center [304, 22] width 124 height 8
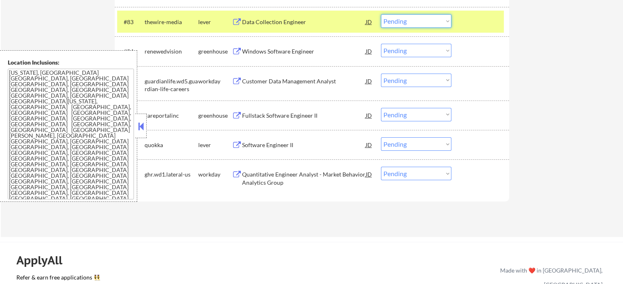
click at [412, 24] on select "Choose an option... Pending Applied Excluded (Questions) Excluded (Expired) Exc…" at bounding box center [416, 21] width 70 height 14
click at [381, 14] on select "Choose an option... Pending Applied Excluded (Questions) Excluded (Expired) Exc…" at bounding box center [416, 21] width 70 height 14
click at [465, 28] on div at bounding box center [481, 21] width 36 height 15
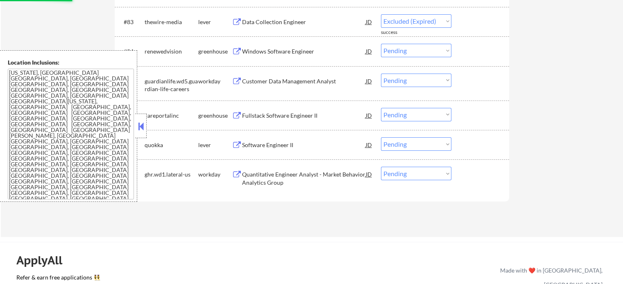
select select ""pending""
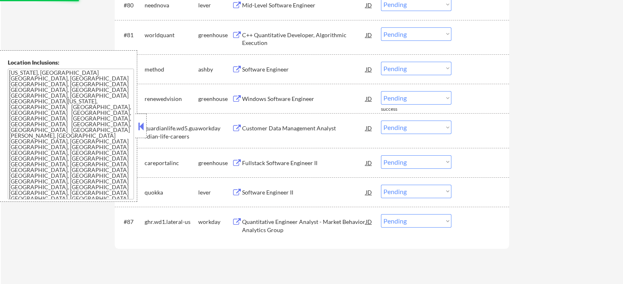
scroll to position [2827, 0]
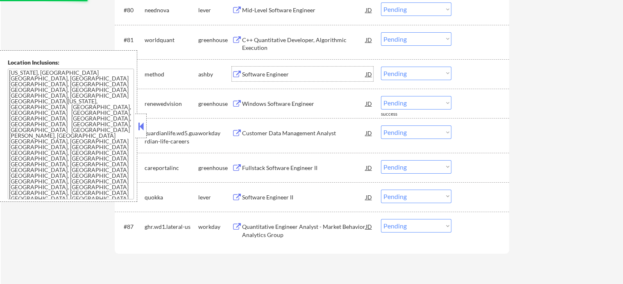
click at [260, 77] on div "Software Engineer" at bounding box center [304, 74] width 124 height 8
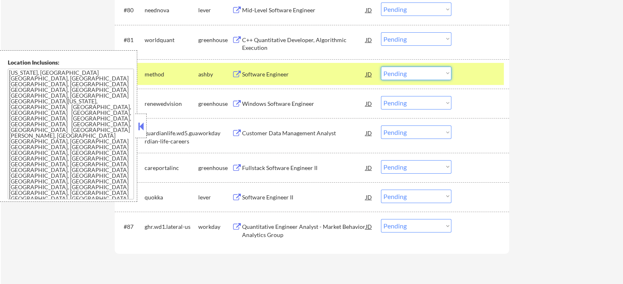
click at [395, 78] on select "Choose an option... Pending Applied Excluded (Questions) Excluded (Expired) Exc…" at bounding box center [416, 74] width 70 height 14
click at [381, 67] on select "Choose an option... Pending Applied Excluded (Questions) Excluded (Expired) Exc…" at bounding box center [416, 74] width 70 height 14
click at [481, 72] on div at bounding box center [481, 74] width 36 height 15
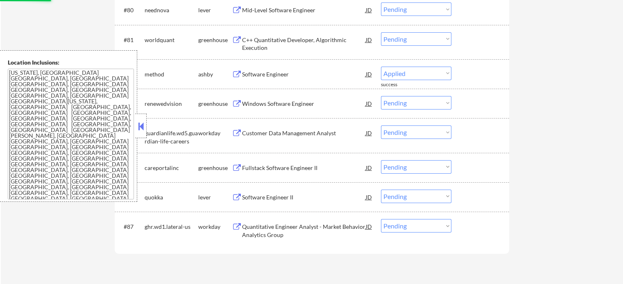
select select ""pending""
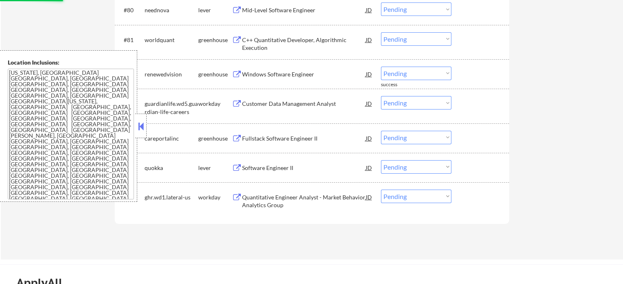
click at [261, 46] on div "C++ Quantitative Developer, Algorithmic Execution" at bounding box center [304, 44] width 124 height 16
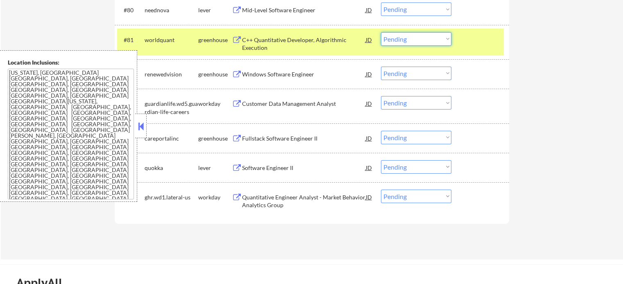
click at [403, 41] on select "Choose an option... Pending Applied Excluded (Questions) Excluded (Expired) Exc…" at bounding box center [416, 39] width 70 height 14
click at [381, 32] on select "Choose an option... Pending Applied Excluded (Questions) Excluded (Expired) Exc…" at bounding box center [416, 39] width 70 height 14
click at [479, 43] on div at bounding box center [481, 39] width 36 height 15
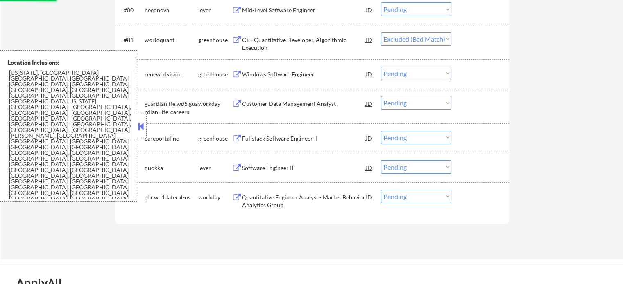
click at [260, 13] on div "Mid-Level Software Engineer" at bounding box center [304, 10] width 124 height 8
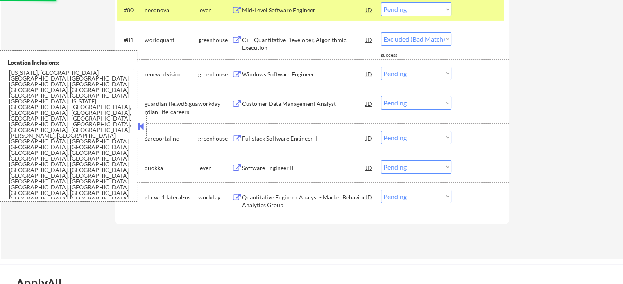
select select ""pending""
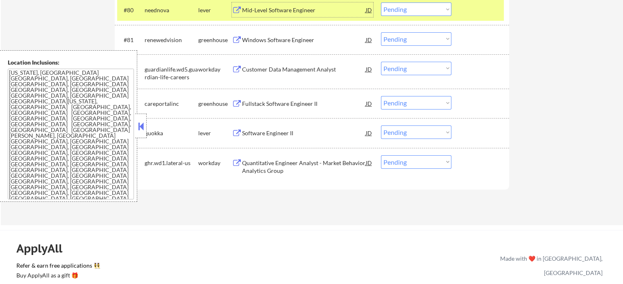
click at [393, 8] on select "Choose an option... Pending Applied Excluded (Questions) Excluded (Expired) Exc…" at bounding box center [416, 9] width 70 height 14
click at [381, 2] on select "Choose an option... Pending Applied Excluded (Questions) Excluded (Expired) Exc…" at bounding box center [416, 9] width 70 height 14
click at [490, 12] on div at bounding box center [481, 9] width 36 height 15
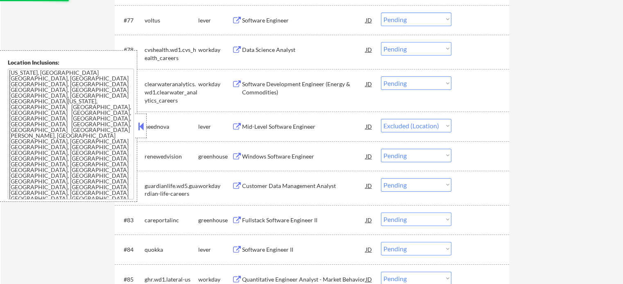
scroll to position [2663, 0]
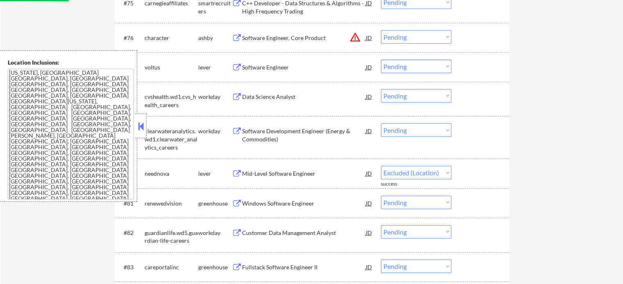
select select ""pending""
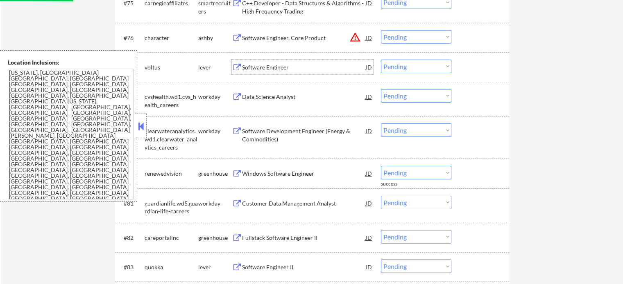
click at [260, 64] on div "Software Engineer" at bounding box center [304, 67] width 124 height 8
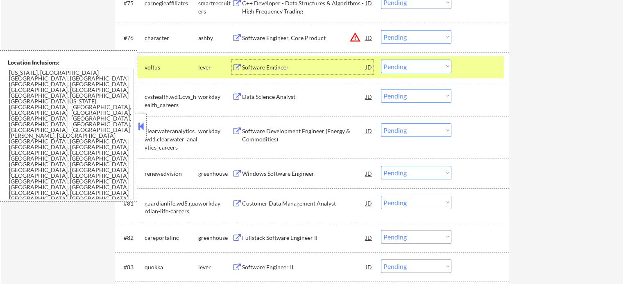
click at [472, 72] on div at bounding box center [481, 67] width 36 height 15
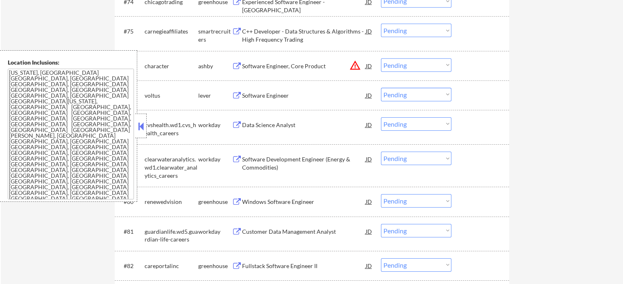
scroll to position [2622, 0]
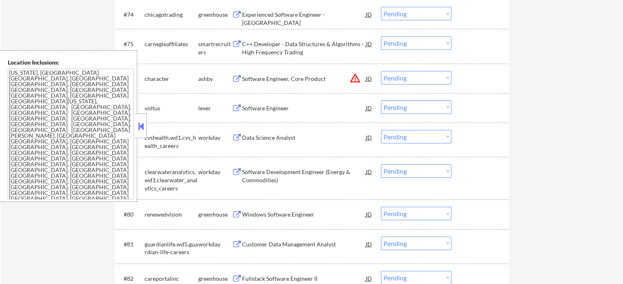
click at [268, 75] on div "Software Engineer, Core Product" at bounding box center [304, 79] width 124 height 8
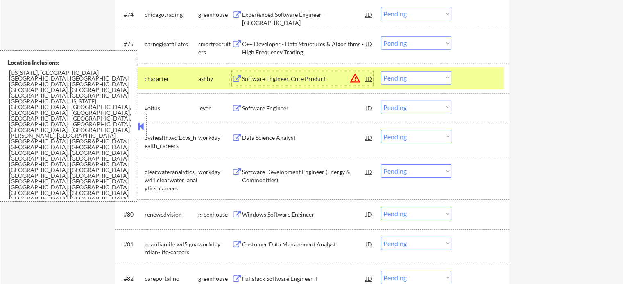
click at [405, 78] on select "Choose an option... Pending Applied Excluded (Questions) Excluded (Expired) Exc…" at bounding box center [416, 78] width 70 height 14
click at [381, 71] on select "Choose an option... Pending Applied Excluded (Questions) Excluded (Expired) Exc…" at bounding box center [416, 78] width 70 height 14
click at [463, 85] on div at bounding box center [481, 78] width 36 height 15
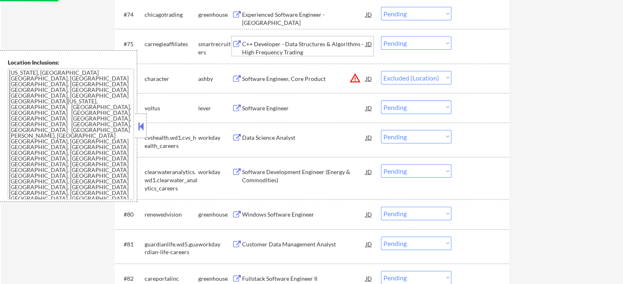
click at [275, 43] on div "C++ Developer - Data Structures & Algorithms - High Frequency Trading" at bounding box center [304, 48] width 124 height 16
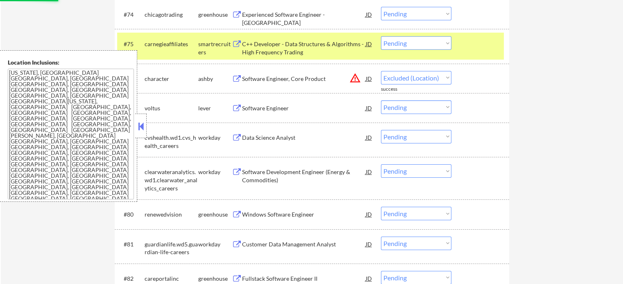
select select ""pending""
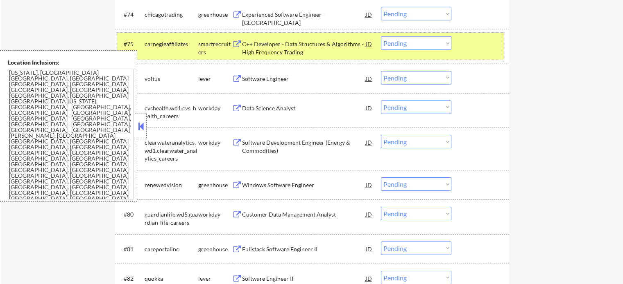
click at [487, 38] on div at bounding box center [481, 43] width 36 height 15
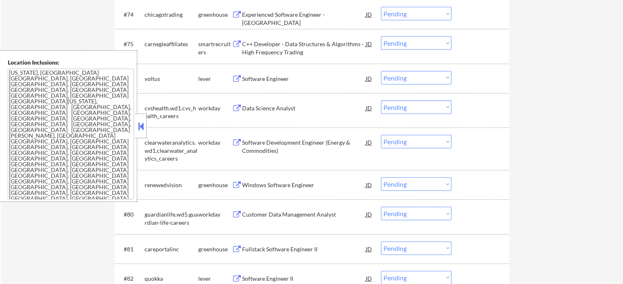
click at [288, 19] on div "Experienced Software Engineer - [GEOGRAPHIC_DATA]" at bounding box center [304, 14] width 124 height 15
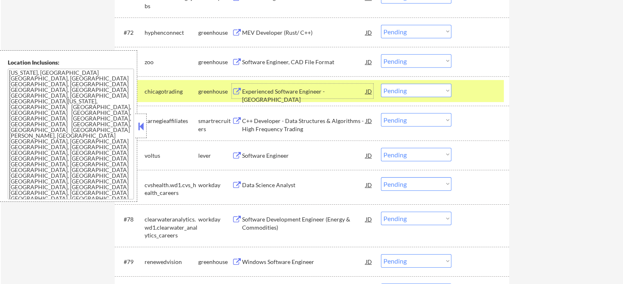
scroll to position [2540, 0]
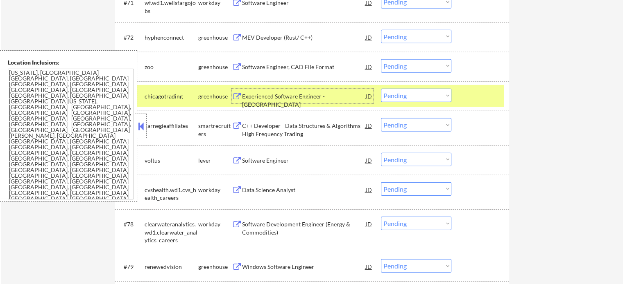
click at [484, 95] on div at bounding box center [481, 96] width 36 height 15
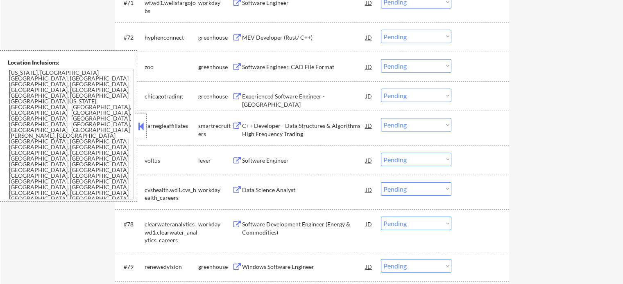
click at [280, 68] on div "Software Engineer, CAD File Format" at bounding box center [304, 67] width 124 height 8
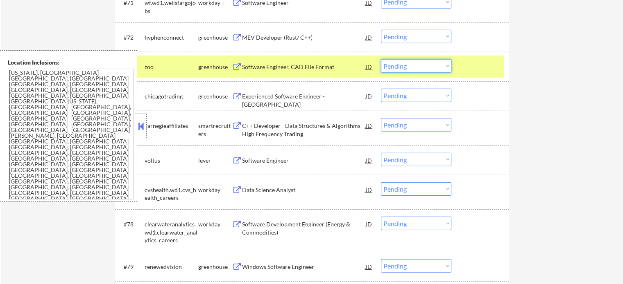
click at [410, 63] on select "Choose an option... Pending Applied Excluded (Questions) Excluded (Expired) Exc…" at bounding box center [416, 66] width 70 height 14
click at [381, 59] on select "Choose an option... Pending Applied Excluded (Questions) Excluded (Expired) Exc…" at bounding box center [416, 66] width 70 height 14
click at [475, 67] on div at bounding box center [481, 66] width 36 height 15
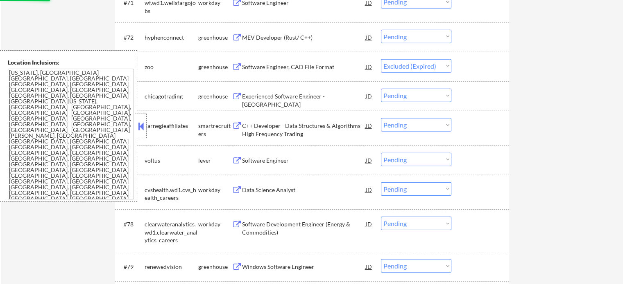
click at [306, 32] on div "MEV Developer (Rust/ C++)" at bounding box center [304, 37] width 124 height 15
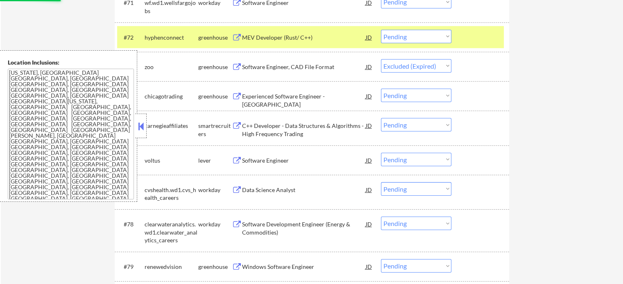
select select ""pending""
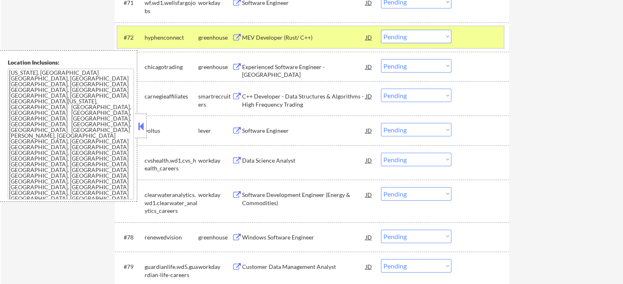
drag, startPoint x: 490, startPoint y: 47, endPoint x: 368, endPoint y: 31, distance: 122.6
click at [489, 47] on div "#72 hyphenconnect greenhouse MEV Developer (Rust/ C++) JD Choose an option... P…" at bounding box center [310, 37] width 386 height 22
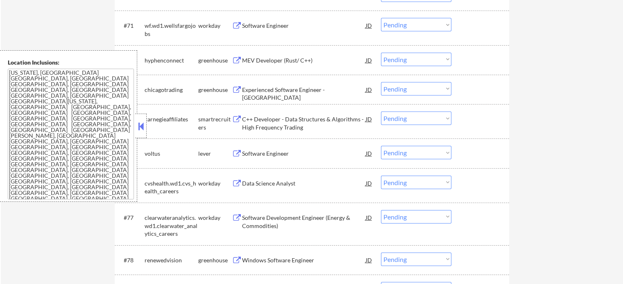
scroll to position [2499, 0]
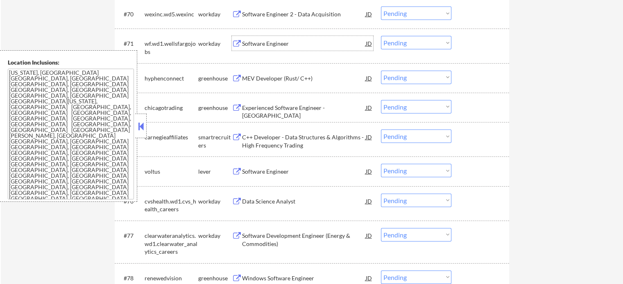
click at [282, 44] on div "Software Engineer" at bounding box center [304, 44] width 124 height 8
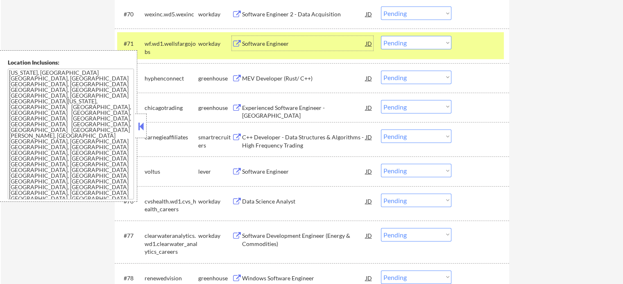
click at [429, 42] on select "Choose an option... Pending Applied Excluded (Questions) Excluded (Expired) Exc…" at bounding box center [416, 43] width 70 height 14
click at [381, 36] on select "Choose an option... Pending Applied Excluded (Questions) Excluded (Expired) Exc…" at bounding box center [416, 43] width 70 height 14
click at [492, 41] on div at bounding box center [481, 43] width 36 height 15
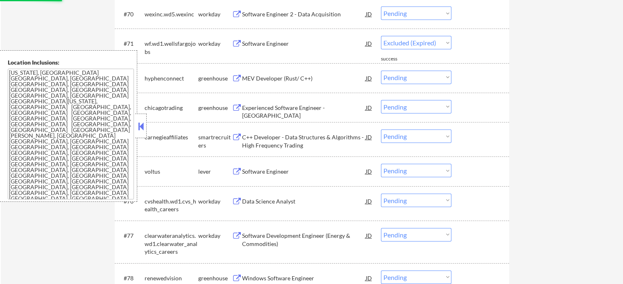
click at [310, 11] on div "Software Engineer 2 - Data Acquisition" at bounding box center [304, 14] width 124 height 8
select select ""pending""
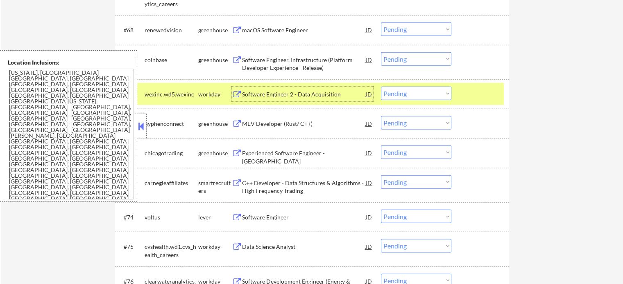
scroll to position [2417, 0]
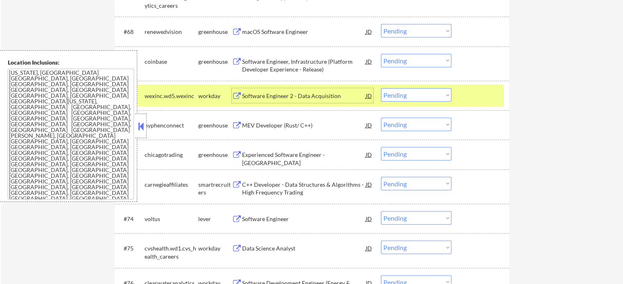
click at [490, 97] on div at bounding box center [481, 95] width 36 height 15
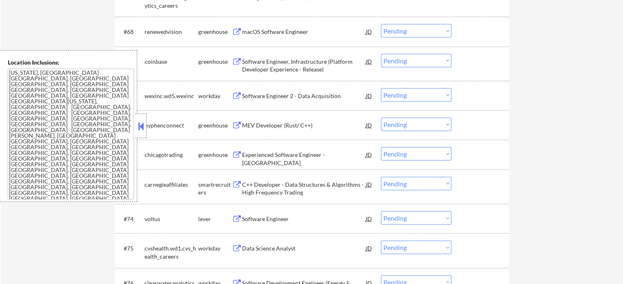
click at [309, 61] on div "Software Engineer, Infrastructure (Platform Developer Experience - Release)" at bounding box center [304, 66] width 124 height 16
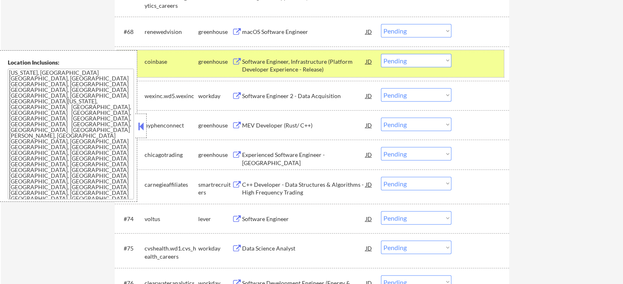
click at [487, 70] on div "#69 coinbase greenhouse Software Engineer, Infrastructure (Platform Developer E…" at bounding box center [310, 63] width 386 height 27
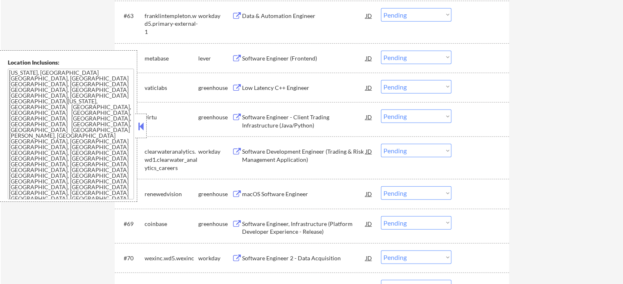
scroll to position [2253, 0]
click at [269, 118] on div "Software Engineer - Client Trading Infrastructure (Java/Python)" at bounding box center [304, 123] width 124 height 16
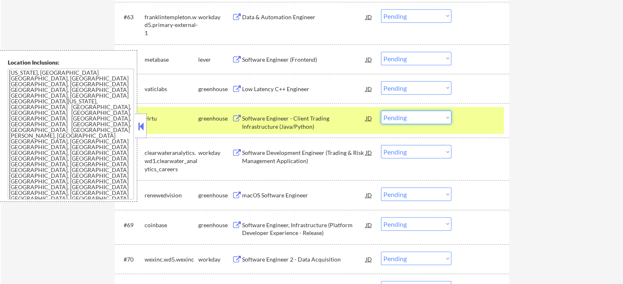
click at [396, 118] on select "Choose an option... Pending Applied Excluded (Questions) Excluded (Expired) Exc…" at bounding box center [416, 118] width 70 height 14
click at [381, 111] on select "Choose an option... Pending Applied Excluded (Questions) Excluded (Expired) Exc…" at bounding box center [416, 118] width 70 height 14
click at [476, 117] on div at bounding box center [481, 118] width 36 height 15
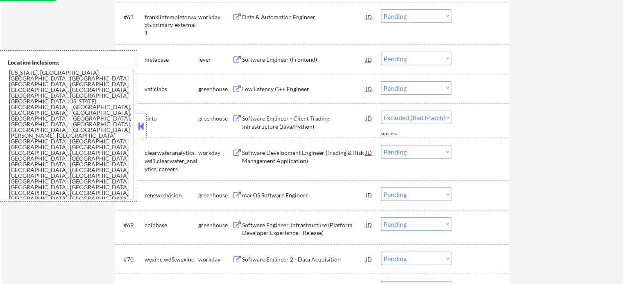
select select ""pending""
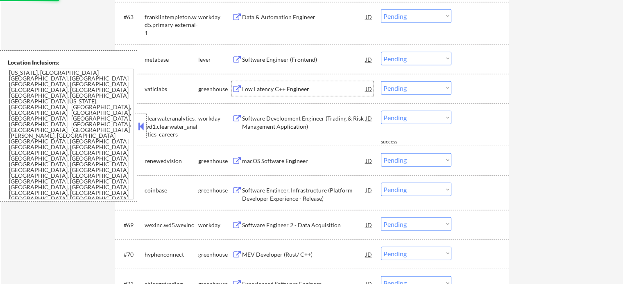
click at [264, 88] on div "Low Latency C++ Engineer" at bounding box center [304, 89] width 124 height 8
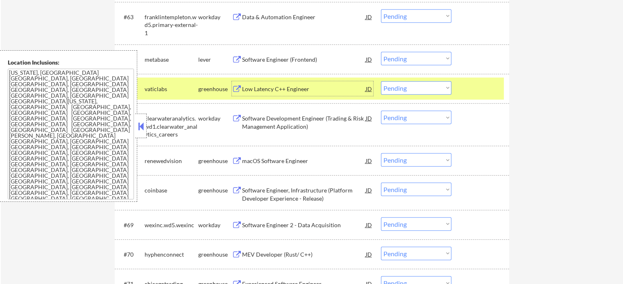
click at [409, 91] on select "Choose an option... Pending Applied Excluded (Questions) Excluded (Expired) Exc…" at bounding box center [416, 88] width 70 height 14
click at [381, 81] on select "Choose an option... Pending Applied Excluded (Questions) Excluded (Expired) Exc…" at bounding box center [416, 88] width 70 height 14
select select ""pending""
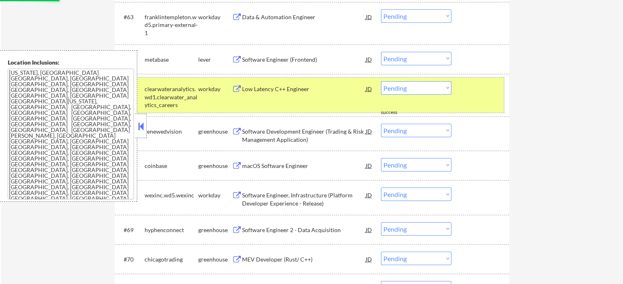
click at [479, 90] on div at bounding box center [481, 88] width 36 height 15
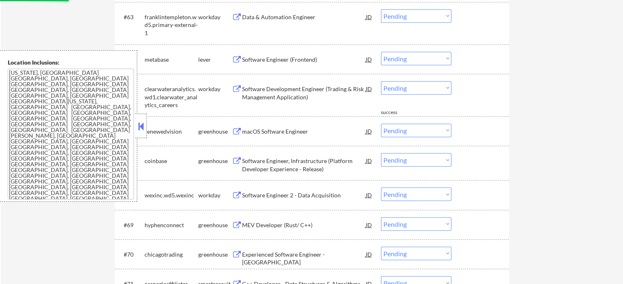
click at [270, 57] on div "Software Engineer (Frontend)" at bounding box center [304, 60] width 124 height 8
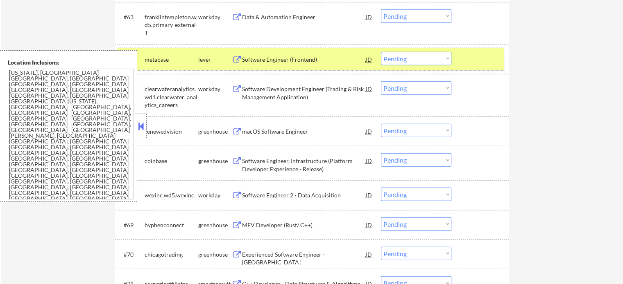
click at [472, 57] on div at bounding box center [481, 59] width 36 height 15
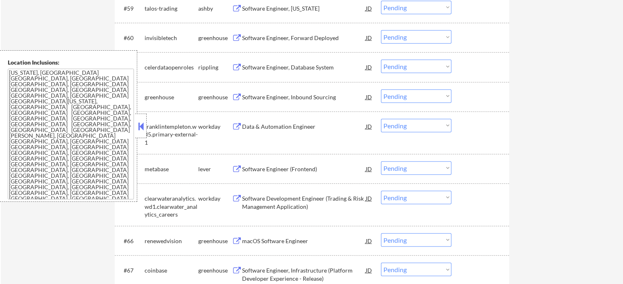
scroll to position [2131, 0]
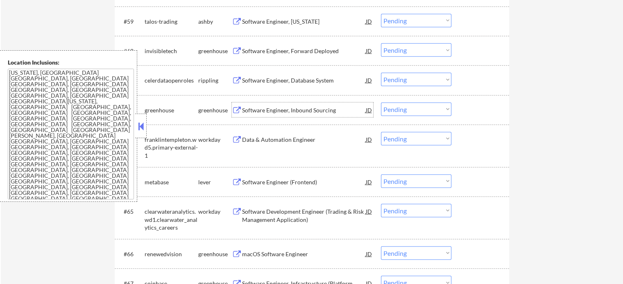
click at [254, 115] on div "Software Engineer, Inbound Sourcing" at bounding box center [304, 110] width 124 height 15
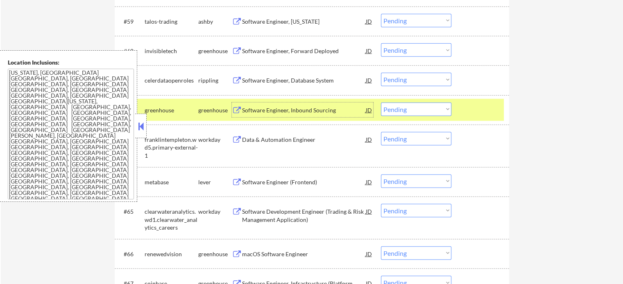
click at [474, 111] on div at bounding box center [481, 110] width 36 height 15
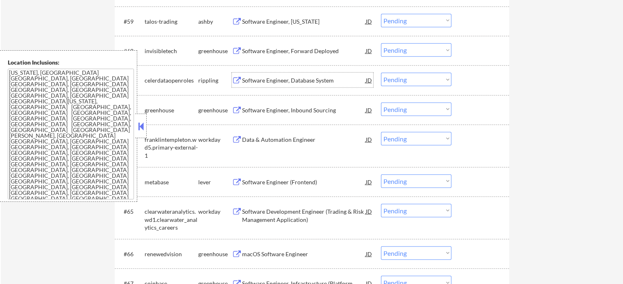
click at [269, 82] on div "Software Engineer, Database System" at bounding box center [304, 81] width 124 height 8
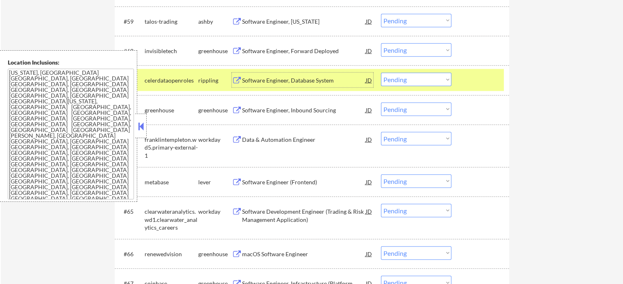
click at [437, 82] on select "Choose an option... Pending Applied Excluded (Questions) Excluded (Expired) Exc…" at bounding box center [416, 80] width 70 height 14
click at [381, 73] on select "Choose an option... Pending Applied Excluded (Questions) Excluded (Expired) Exc…" at bounding box center [416, 80] width 70 height 14
click at [472, 81] on div at bounding box center [481, 80] width 36 height 15
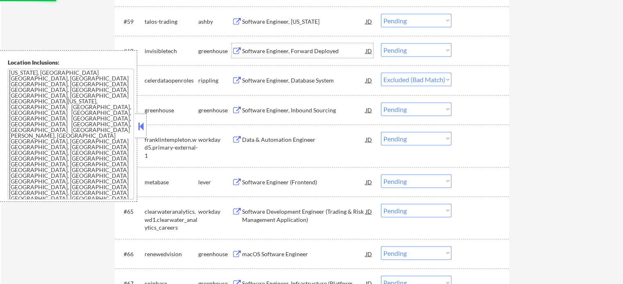
click at [296, 53] on div "Software Engineer, Forward Deployed" at bounding box center [304, 51] width 124 height 8
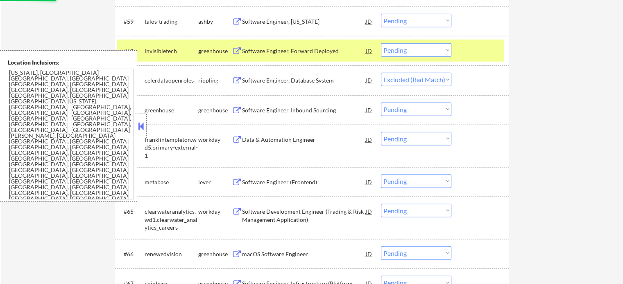
select select ""pending""
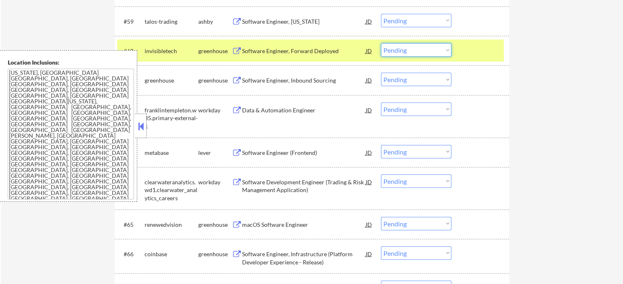
click at [390, 52] on select "Choose an option... Pending Applied Excluded (Questions) Excluded (Expired) Exc…" at bounding box center [416, 50] width 70 height 14
click at [381, 43] on select "Choose an option... Pending Applied Excluded (Questions) Excluded (Expired) Exc…" at bounding box center [416, 50] width 70 height 14
click at [476, 52] on div at bounding box center [481, 50] width 36 height 15
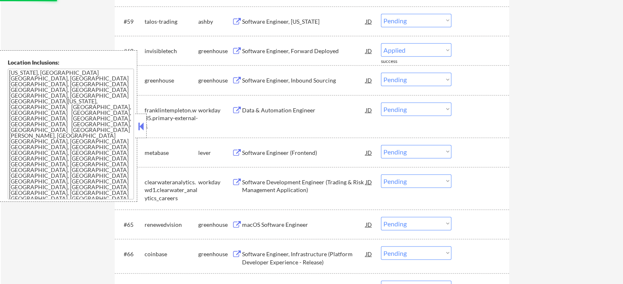
scroll to position [2090, 0]
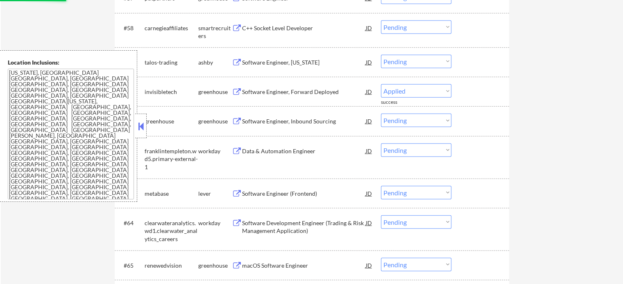
select select ""pending""
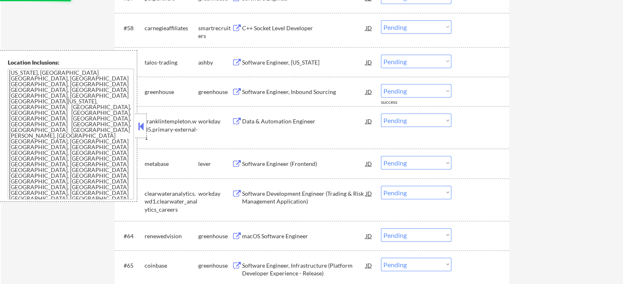
click at [257, 32] on div "C++ Socket Level Developer" at bounding box center [304, 27] width 124 height 15
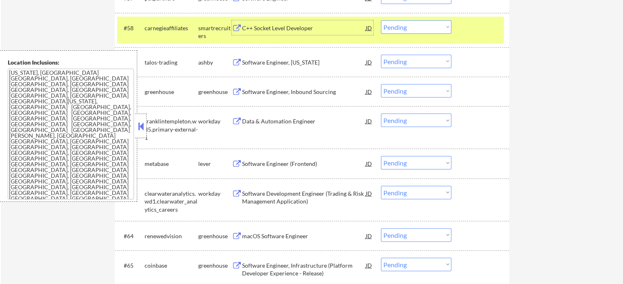
click at [424, 27] on select "Choose an option... Pending Applied Excluded (Questions) Excluded (Expired) Exc…" at bounding box center [416, 27] width 70 height 14
click at [381, 20] on select "Choose an option... Pending Applied Excluded (Questions) Excluded (Expired) Exc…" at bounding box center [416, 27] width 70 height 14
click at [462, 29] on div "#58 carnegieaffiliates smartrecruiters C++ Socket Level Developer JD Choose an …" at bounding box center [310, 30] width 386 height 27
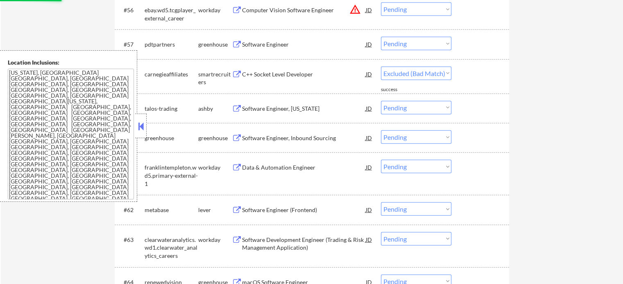
scroll to position [2008, 0]
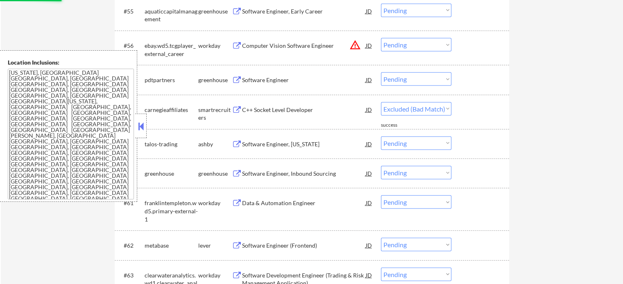
select select ""pending""
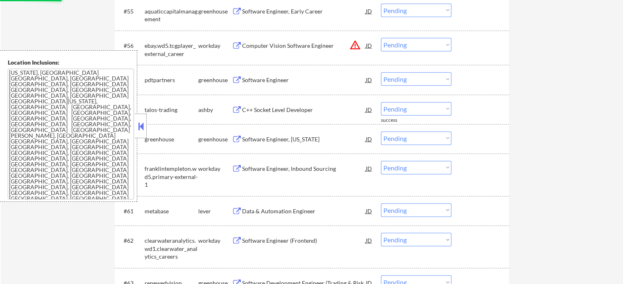
click at [264, 81] on div "Software Engineer" at bounding box center [304, 80] width 124 height 8
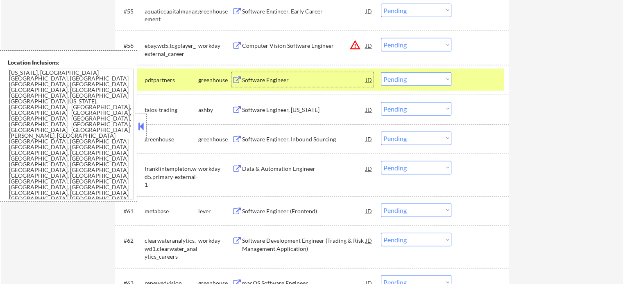
click at [415, 77] on select "Choose an option... Pending Applied Excluded (Questions) Excluded (Expired) Exc…" at bounding box center [416, 79] width 70 height 14
click at [381, 72] on select "Choose an option... Pending Applied Excluded (Questions) Excluded (Expired) Exc…" at bounding box center [416, 79] width 70 height 14
click at [472, 86] on div at bounding box center [481, 79] width 36 height 15
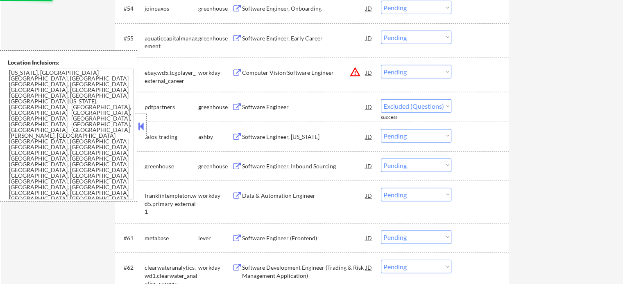
scroll to position [1967, 0]
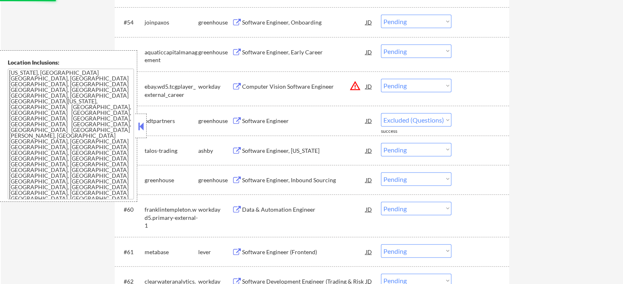
select select ""pending""
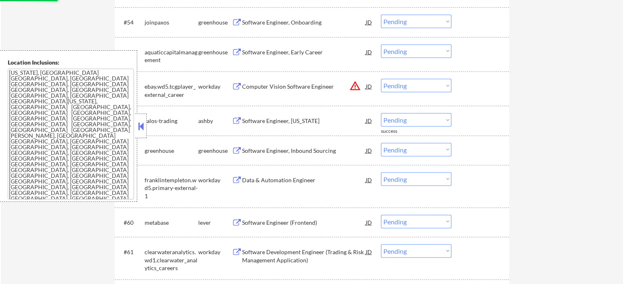
click at [304, 85] on div "Computer Vision Software Engineer" at bounding box center [304, 87] width 124 height 8
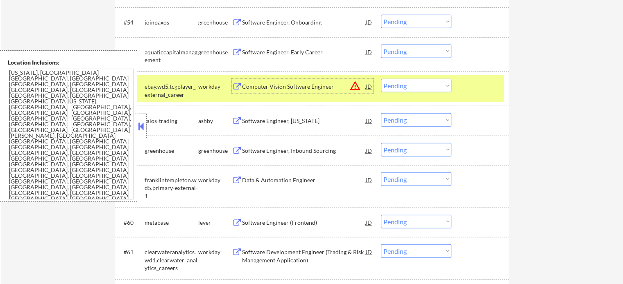
click at [395, 87] on select "Choose an option... Pending Applied Excluded (Questions) Excluded (Expired) Exc…" at bounding box center [416, 86] width 70 height 14
click at [381, 79] on select "Choose an option... Pending Applied Excluded (Questions) Excluded (Expired) Exc…" at bounding box center [416, 86] width 70 height 14
click at [477, 88] on div at bounding box center [481, 86] width 36 height 15
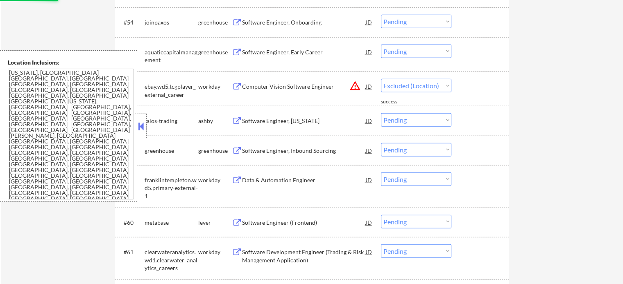
select select ""pending""
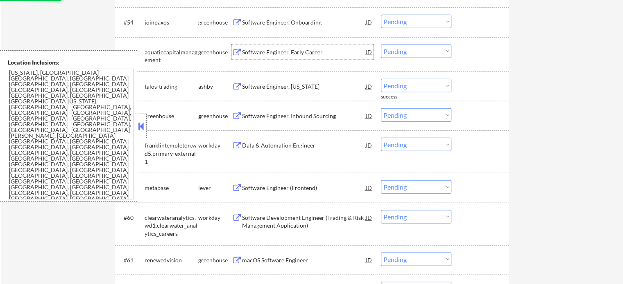
click at [266, 53] on div "Software Engineer, Early Career" at bounding box center [304, 52] width 124 height 8
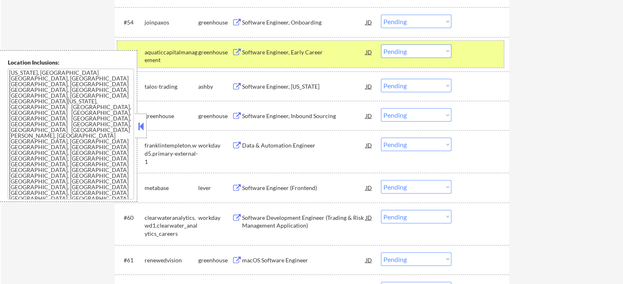
click at [483, 50] on div at bounding box center [481, 52] width 36 height 15
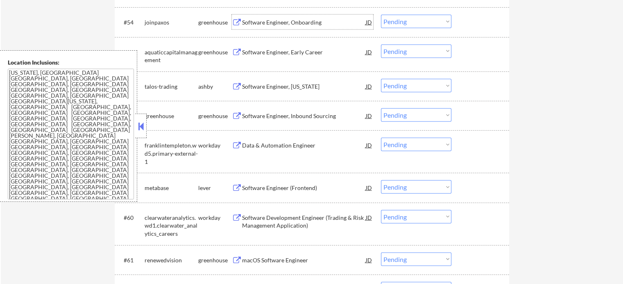
click at [257, 21] on div "Software Engineer, Onboarding" at bounding box center [304, 22] width 124 height 8
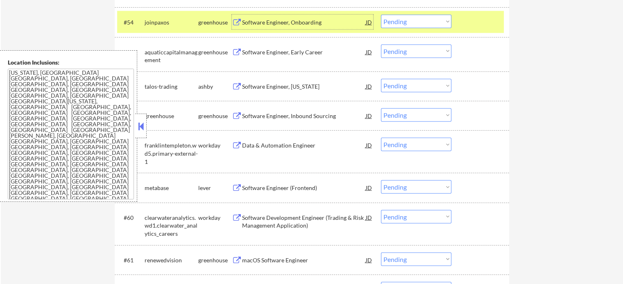
click at [464, 19] on div at bounding box center [481, 22] width 36 height 15
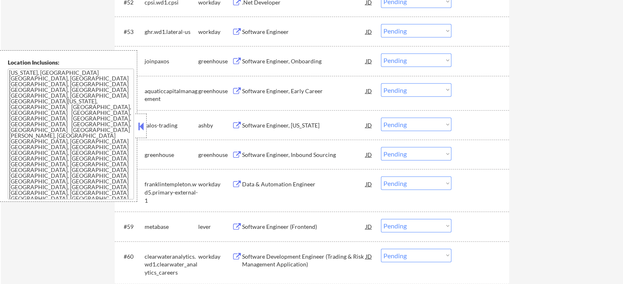
scroll to position [1885, 0]
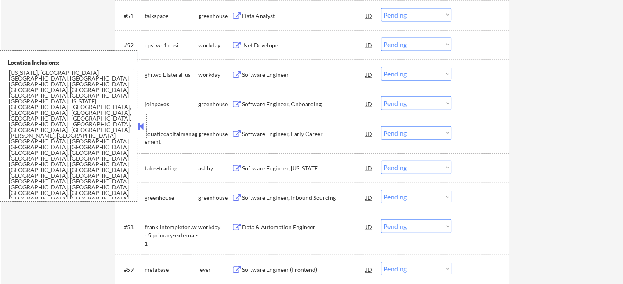
click at [255, 19] on div "Data Analyst" at bounding box center [304, 16] width 124 height 8
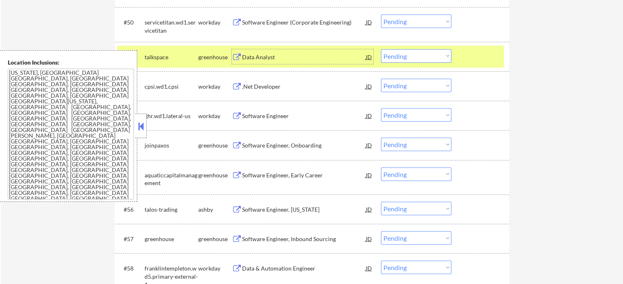
scroll to position [1803, 0]
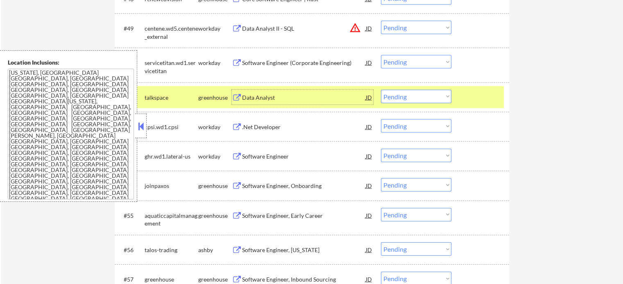
click at [476, 97] on div at bounding box center [481, 97] width 36 height 15
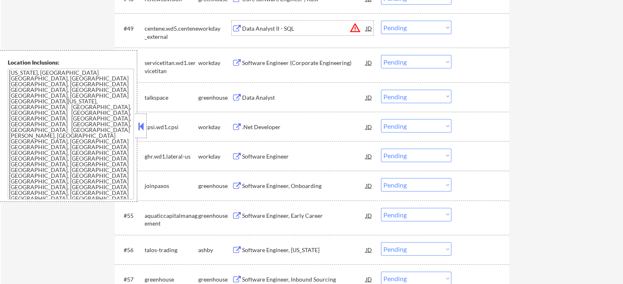
click at [259, 33] on div "Data Analyst II - SQL" at bounding box center [304, 28] width 124 height 15
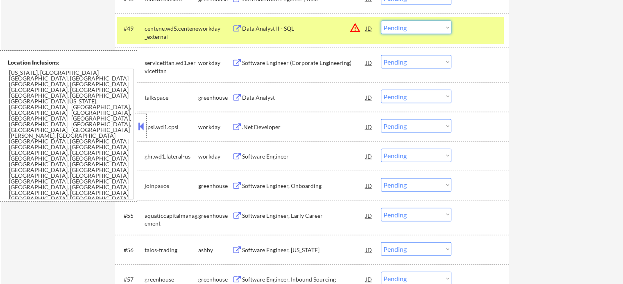
click at [404, 27] on select "Choose an option... Pending Applied Excluded (Questions) Excluded (Expired) Exc…" at bounding box center [416, 28] width 70 height 14
click at [381, 21] on select "Choose an option... Pending Applied Excluded (Questions) Excluded (Expired) Exc…" at bounding box center [416, 28] width 70 height 14
click at [480, 35] on div at bounding box center [481, 28] width 36 height 15
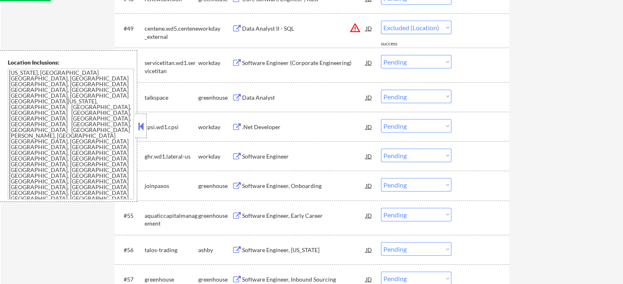
select select ""pending""
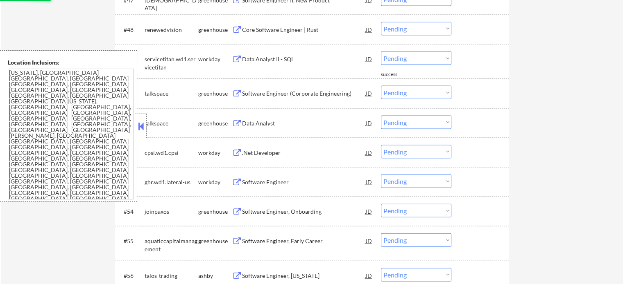
scroll to position [1721, 0]
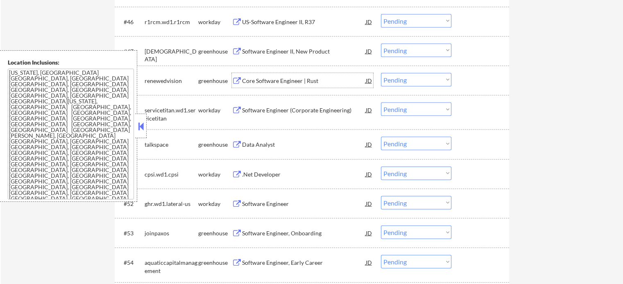
click at [269, 82] on div "Core Software Engineer | Rust" at bounding box center [304, 81] width 124 height 8
